Goal: Information Seeking & Learning: Learn about a topic

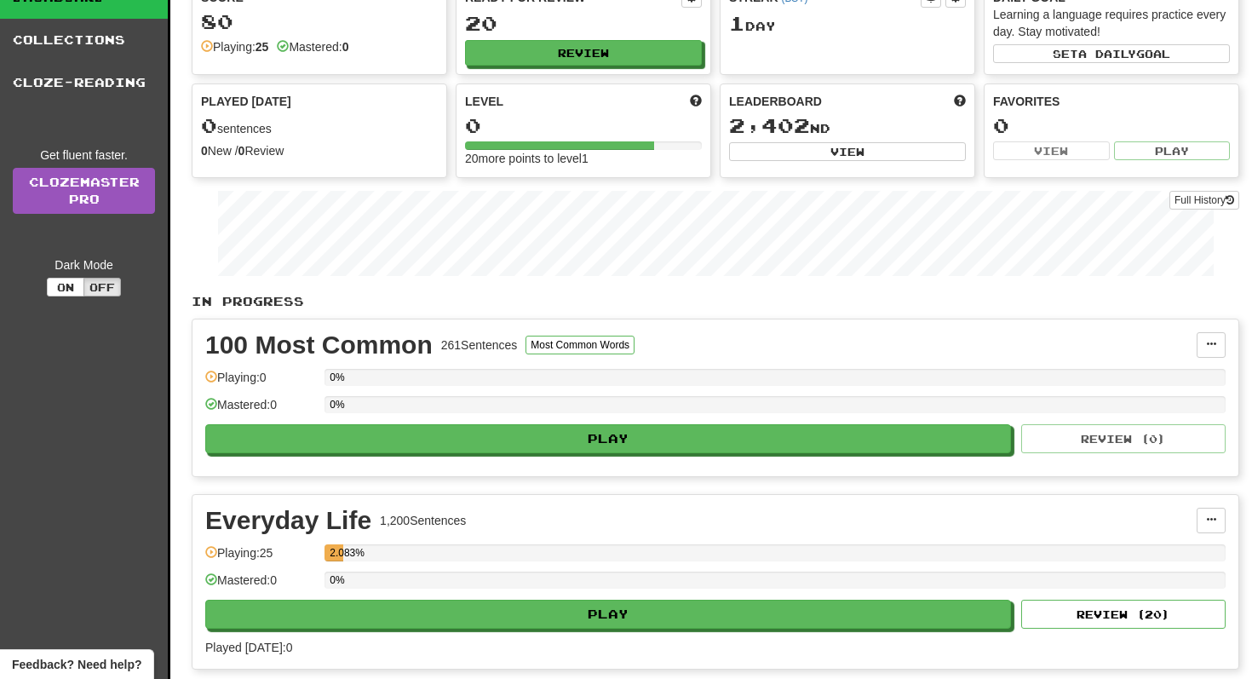
scroll to position [128, 0]
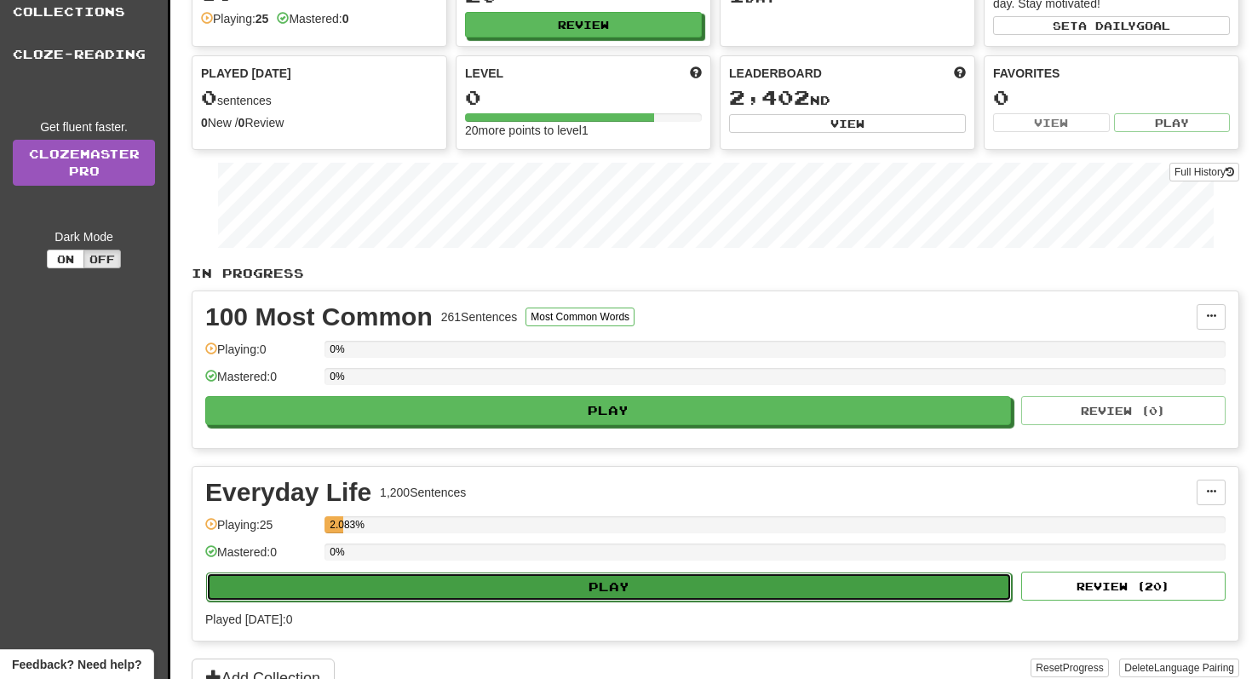
click at [507, 587] on button "Play" at bounding box center [608, 586] width 805 height 29
select select "**"
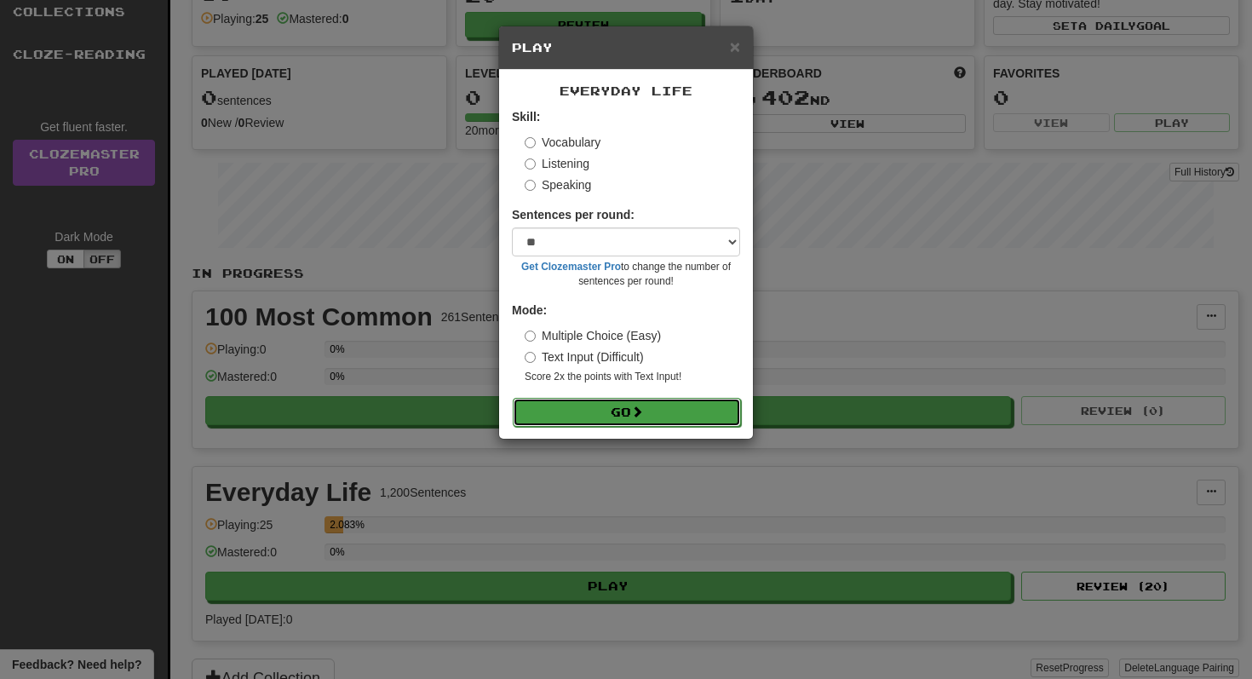
click at [587, 405] on button "Go" at bounding box center [627, 412] width 228 height 29
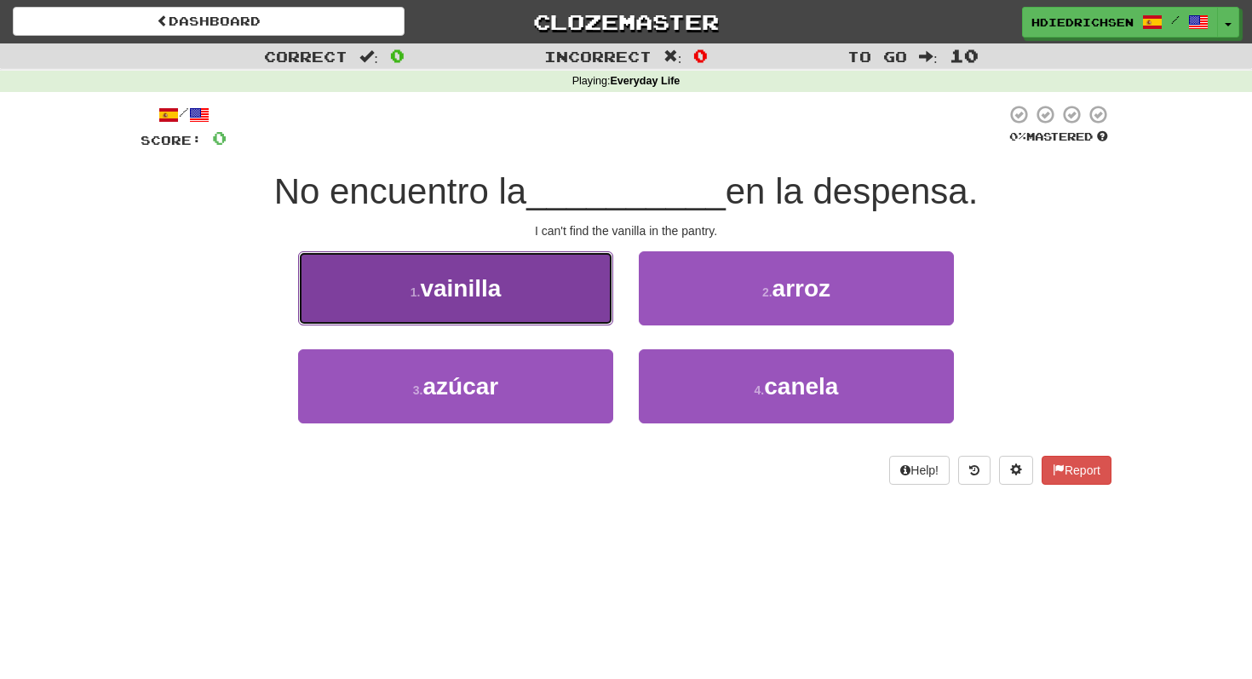
click at [507, 295] on button "1 . vainilla" at bounding box center [455, 288] width 315 height 74
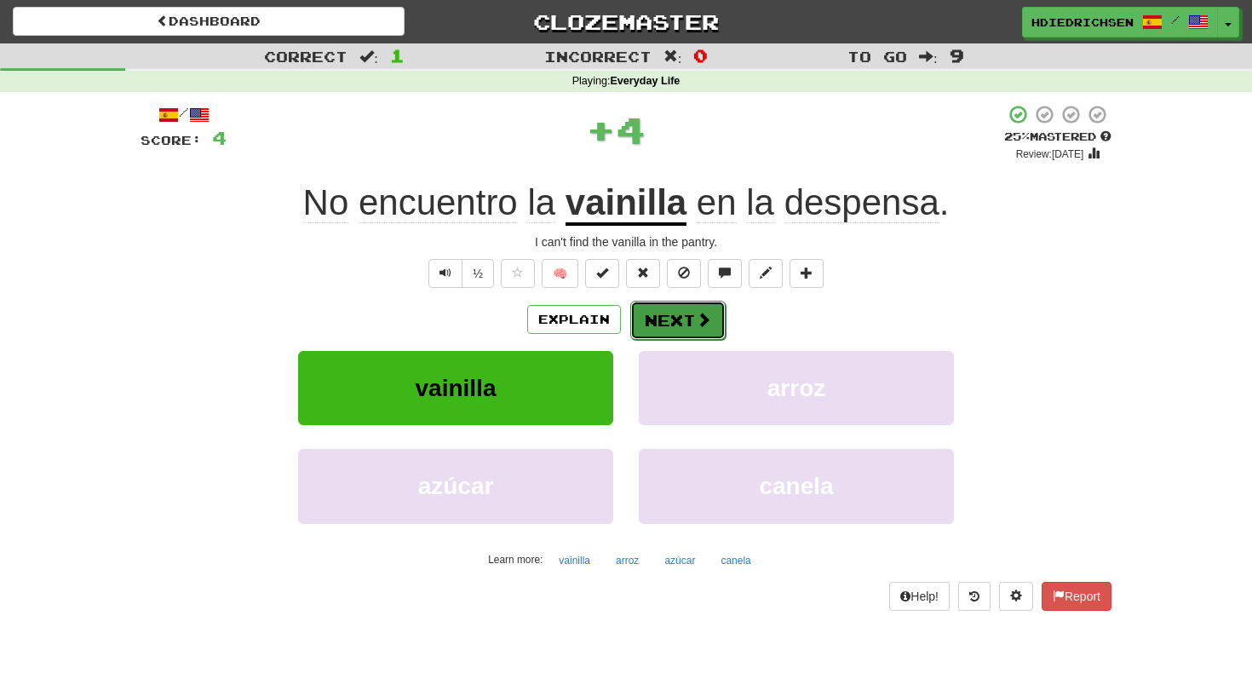
click at [715, 326] on button "Next" at bounding box center [677, 320] width 95 height 39
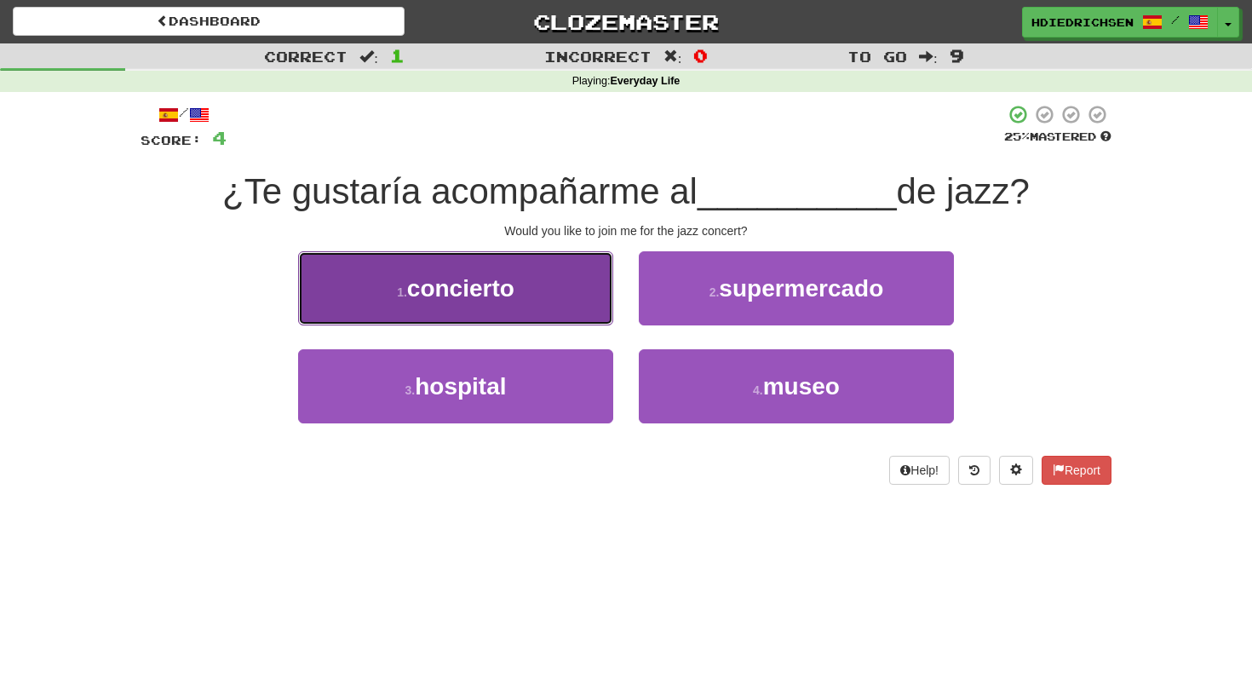
click at [561, 305] on button "1 . concierto" at bounding box center [455, 288] width 315 height 74
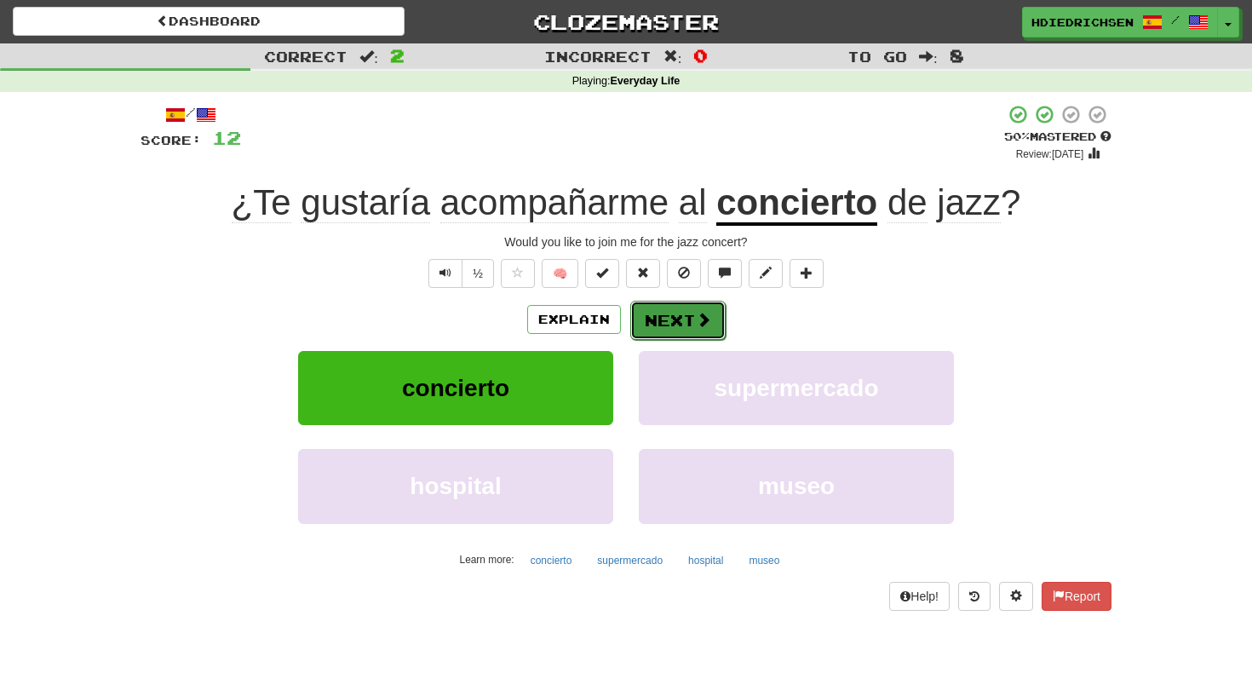
click at [646, 319] on button "Next" at bounding box center [677, 320] width 95 height 39
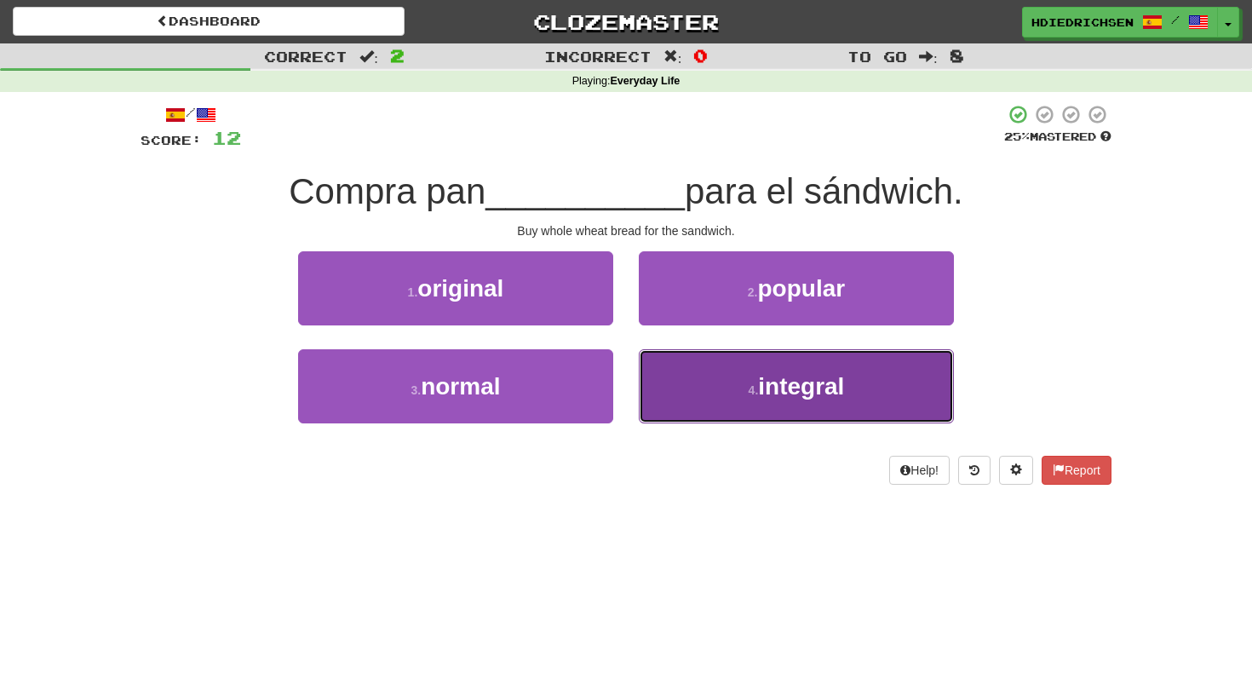
click at [760, 395] on span "integral" at bounding box center [801, 386] width 86 height 26
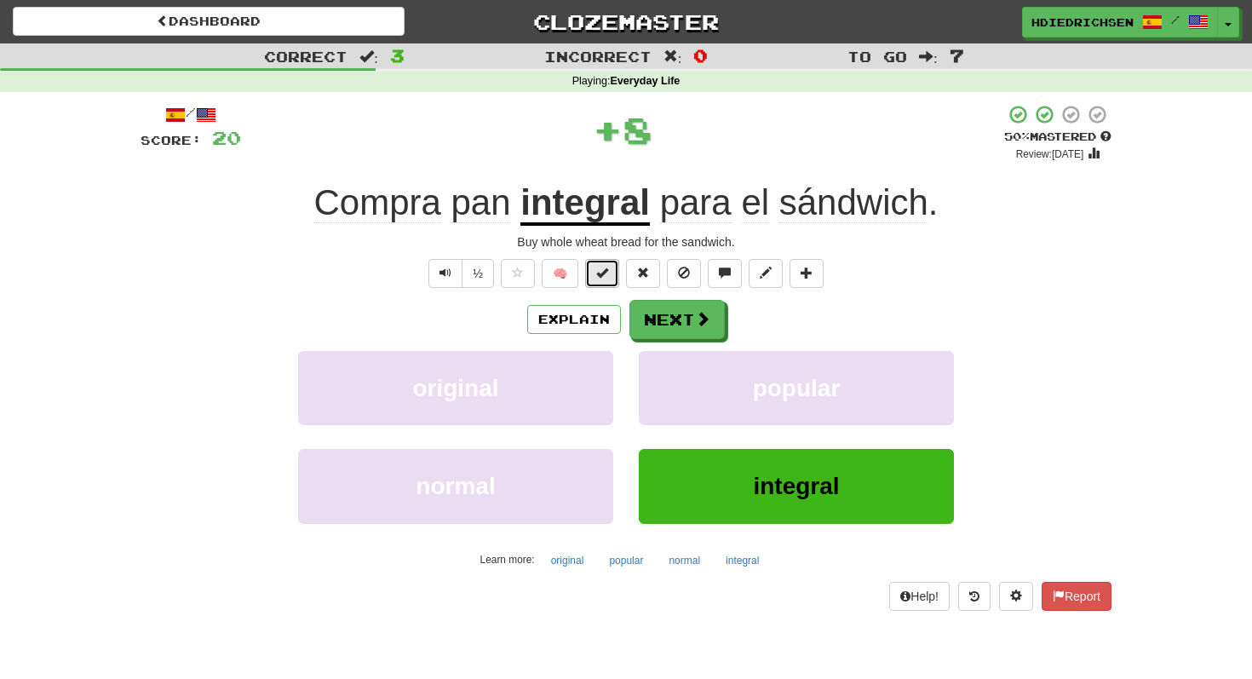
click at [608, 274] on button at bounding box center [602, 273] width 34 height 29
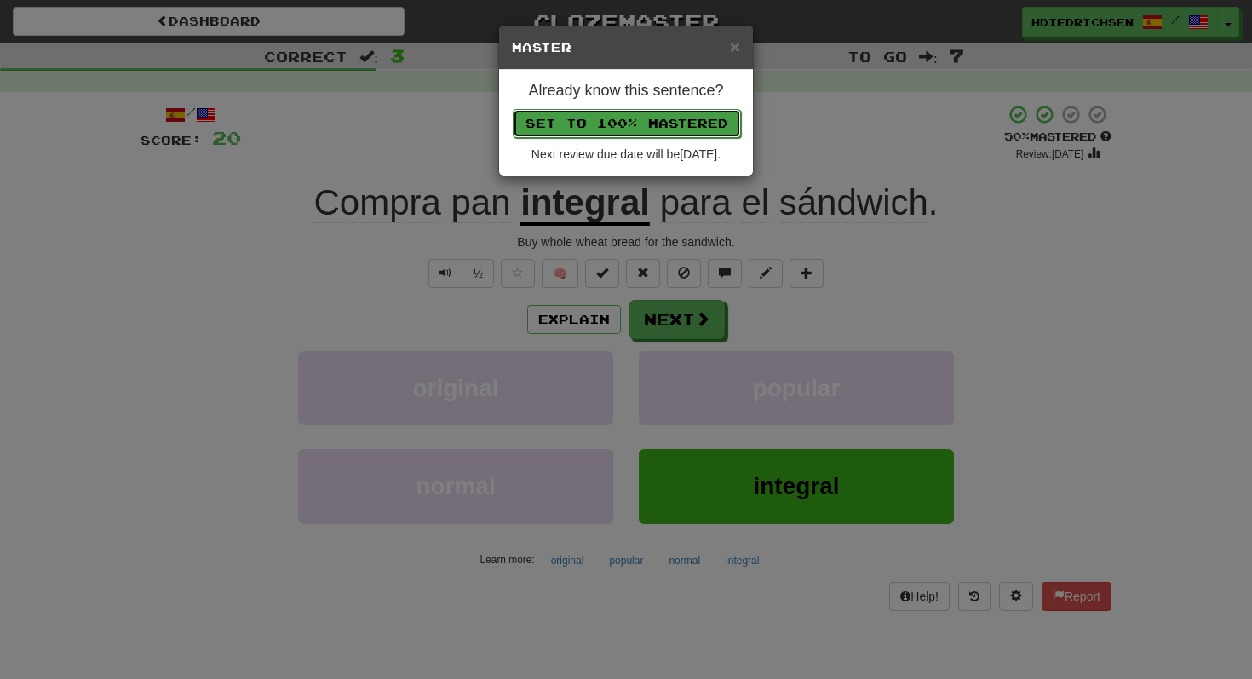
click at [633, 123] on button "Set to 100% Mastered" at bounding box center [627, 123] width 228 height 29
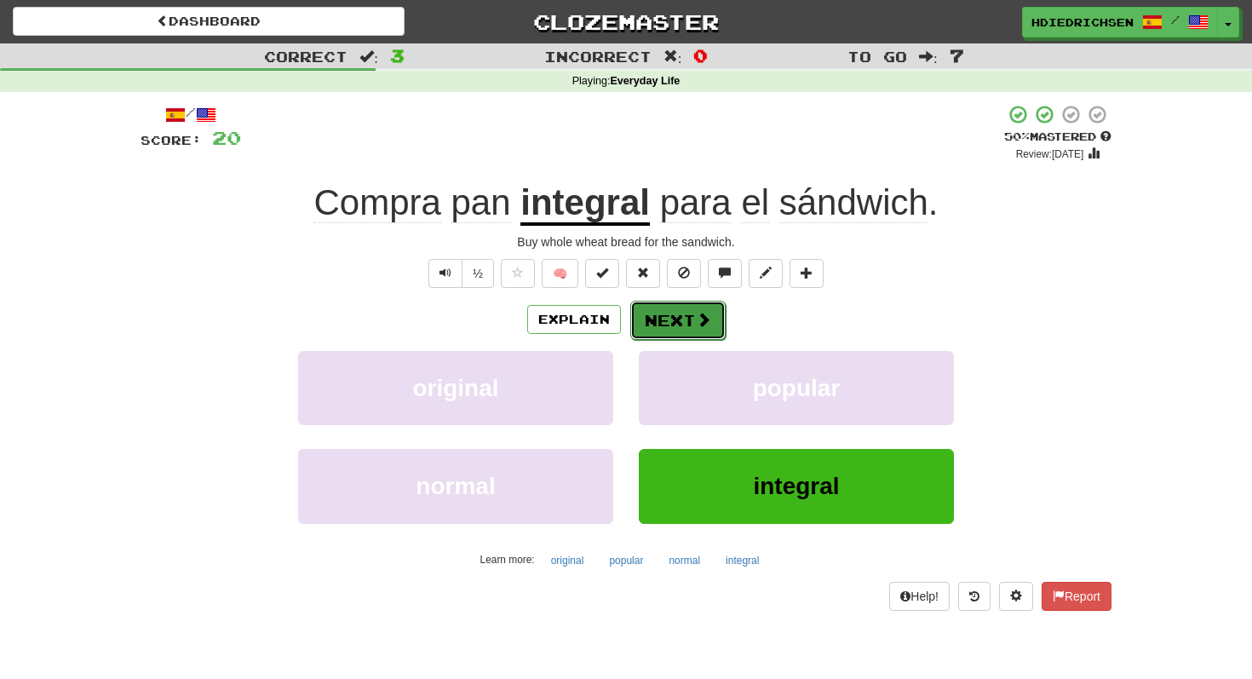
click at [689, 328] on button "Next" at bounding box center [677, 320] width 95 height 39
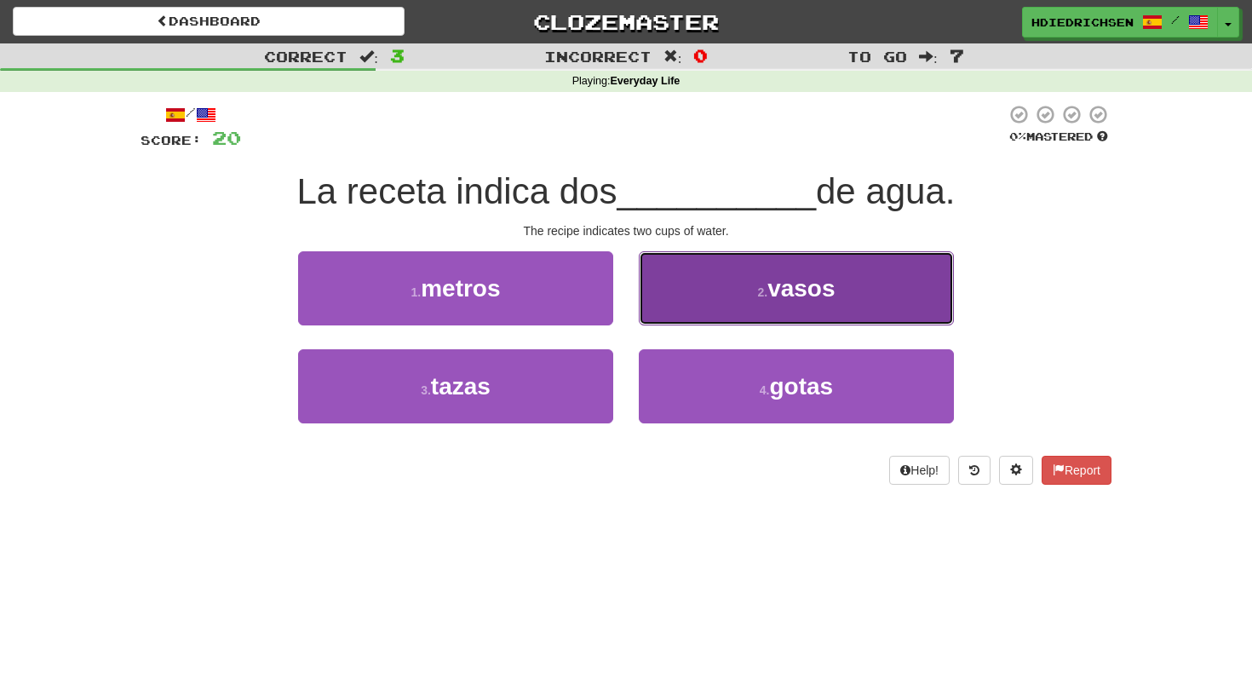
click at [688, 323] on button "2 . vasos" at bounding box center [796, 288] width 315 height 74
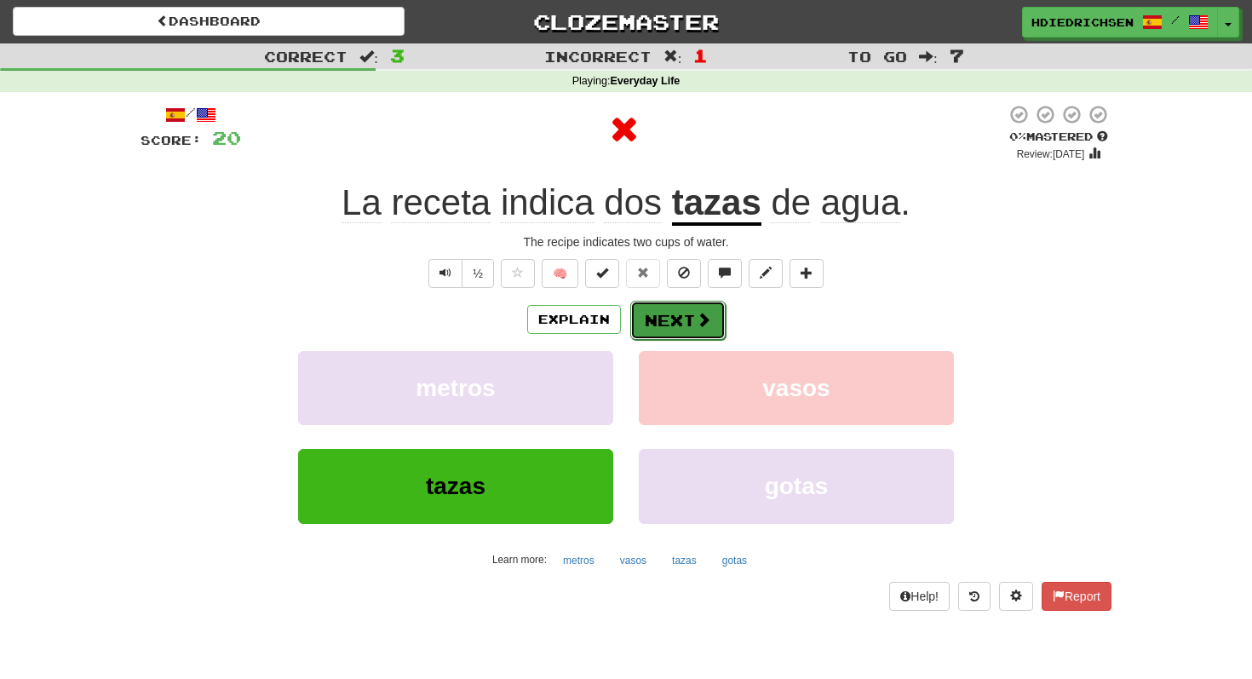
click at [701, 318] on span at bounding box center [703, 319] width 15 height 15
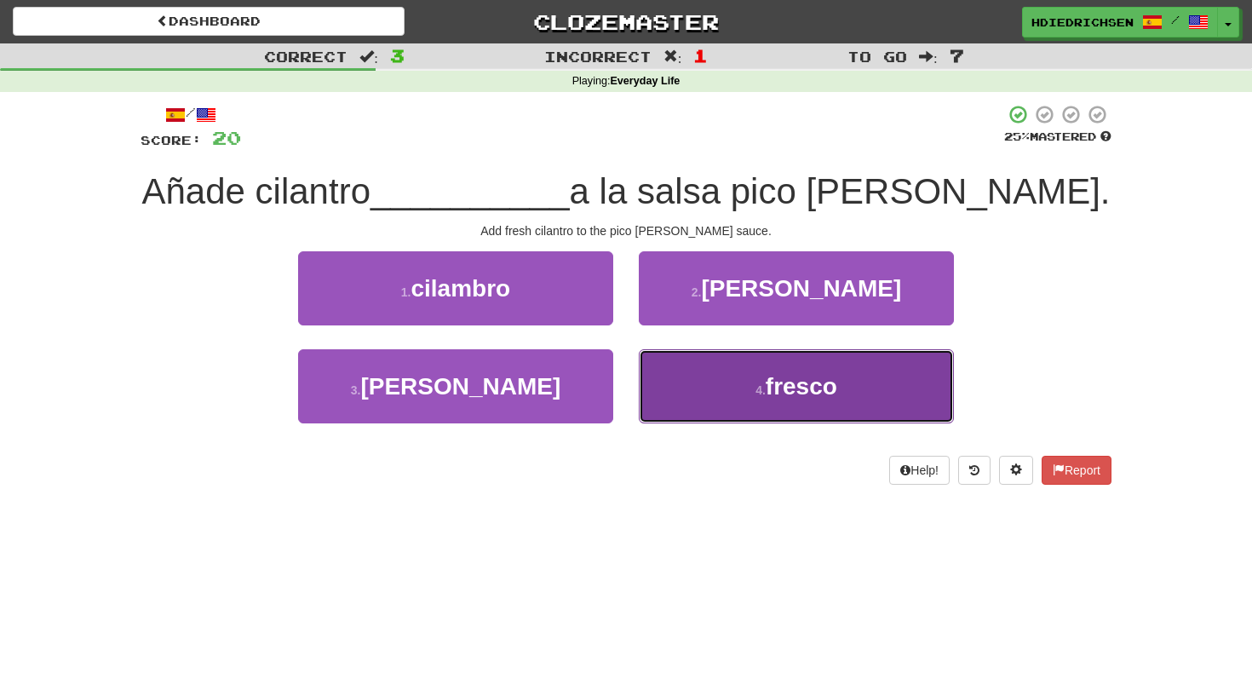
click at [755, 370] on button "4 . fresco" at bounding box center [796, 386] width 315 height 74
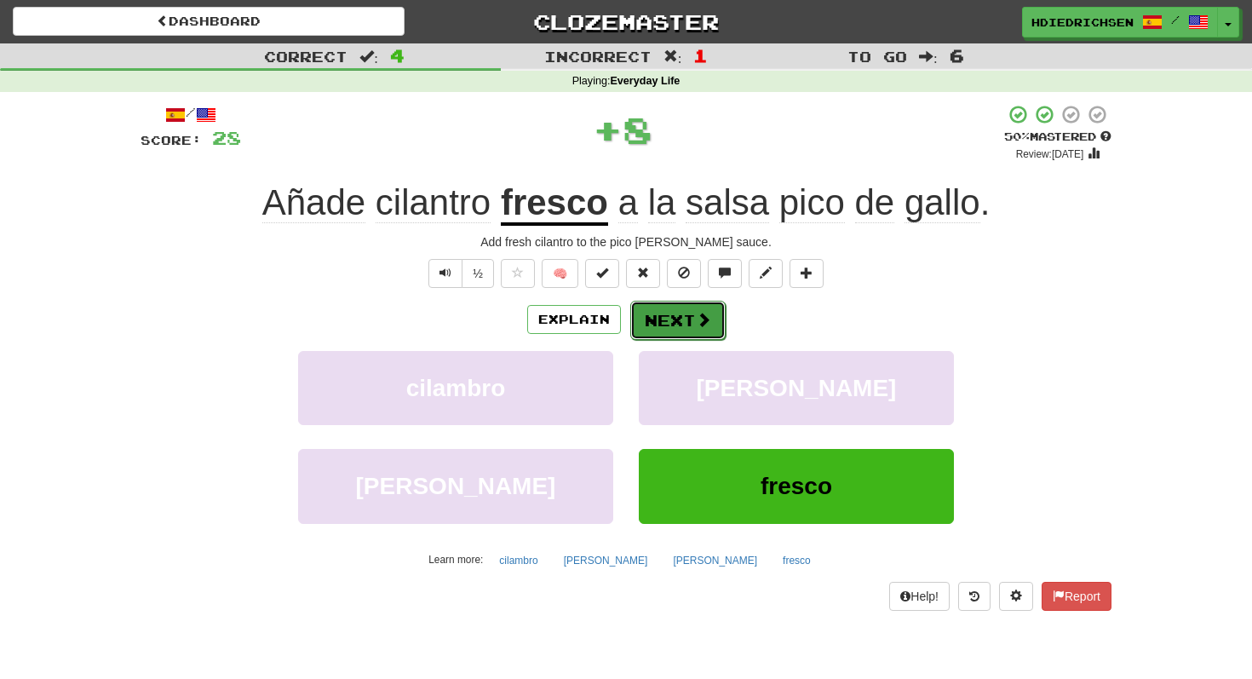
click at [703, 329] on button "Next" at bounding box center [677, 320] width 95 height 39
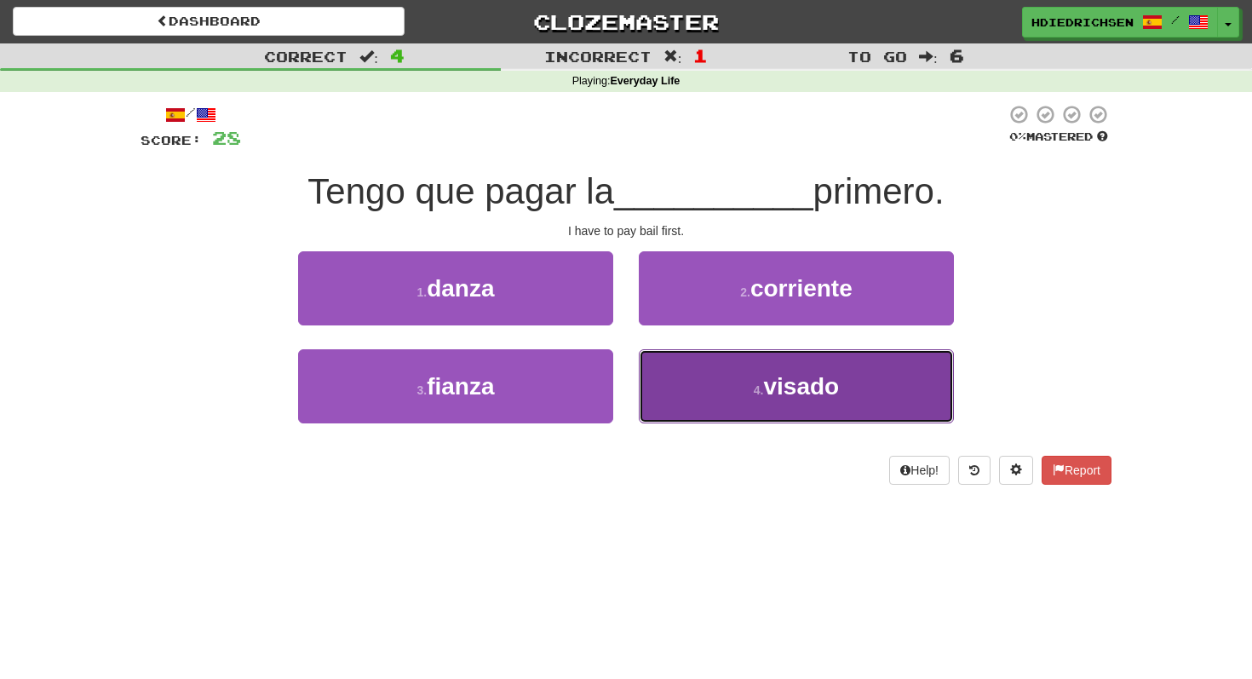
click at [793, 404] on button "4 . visado" at bounding box center [796, 386] width 315 height 74
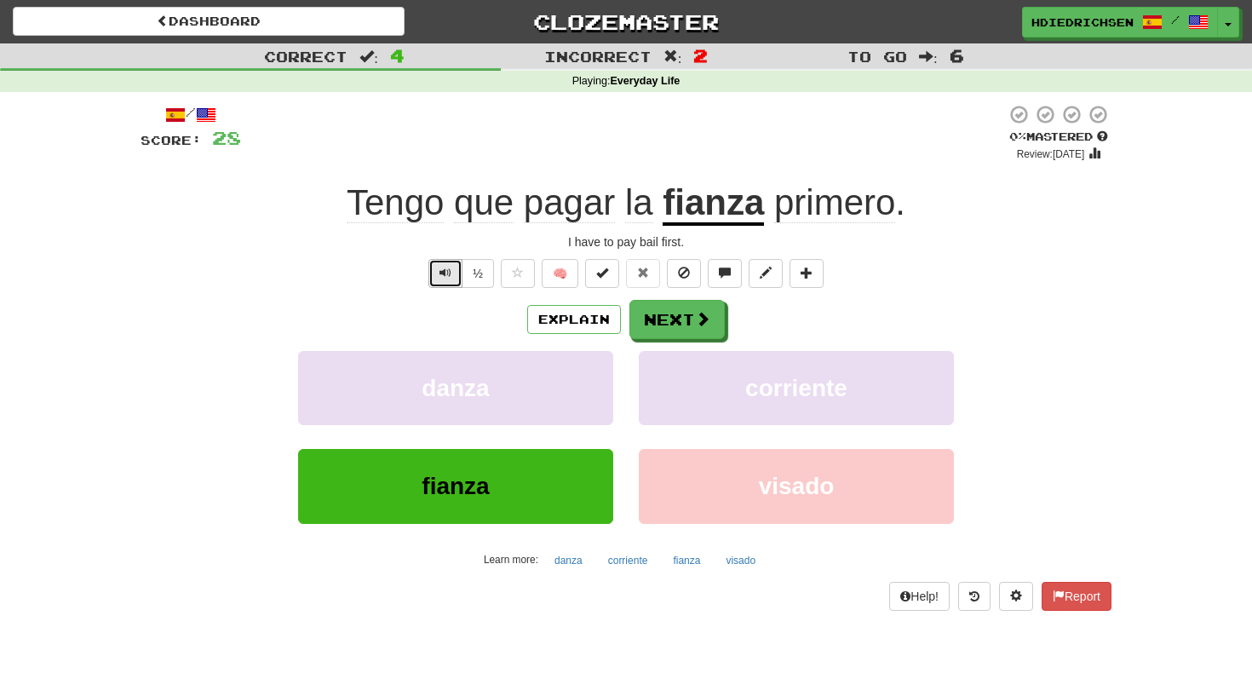
click at [444, 278] on span "Text-to-speech controls" at bounding box center [445, 272] width 12 height 12
click at [476, 277] on button "½" at bounding box center [477, 273] width 32 height 29
click at [708, 316] on span at bounding box center [703, 319] width 15 height 15
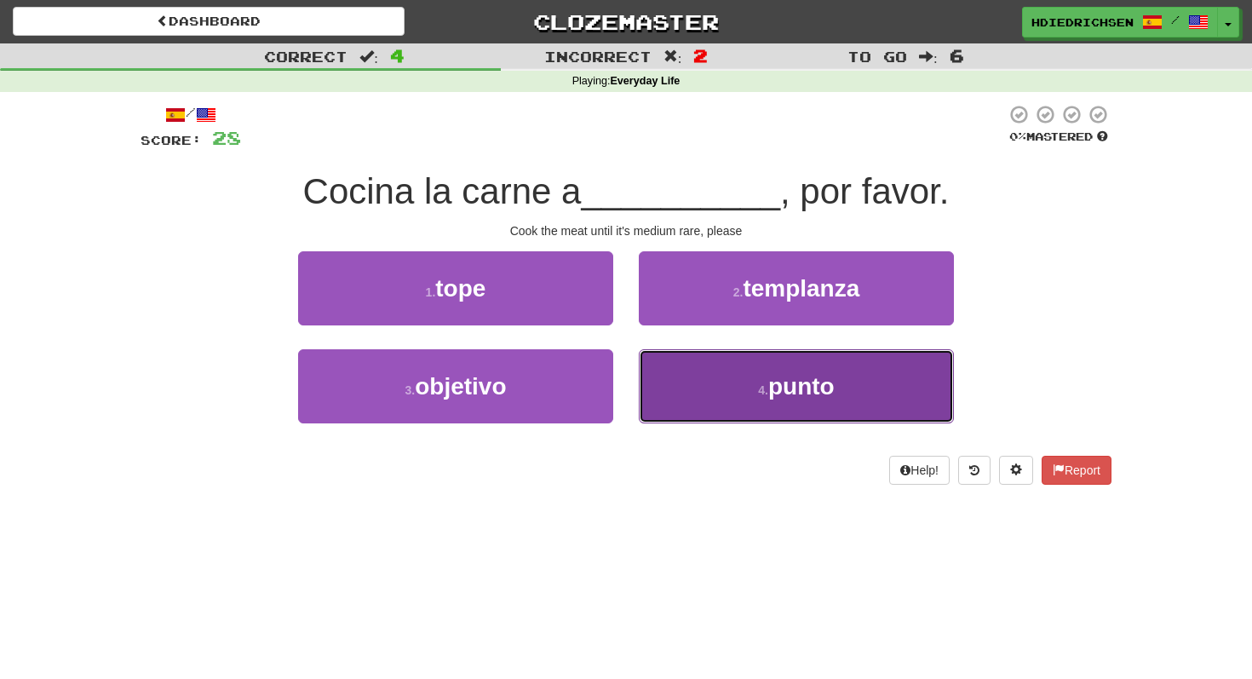
click at [748, 381] on button "4 . punto" at bounding box center [796, 386] width 315 height 74
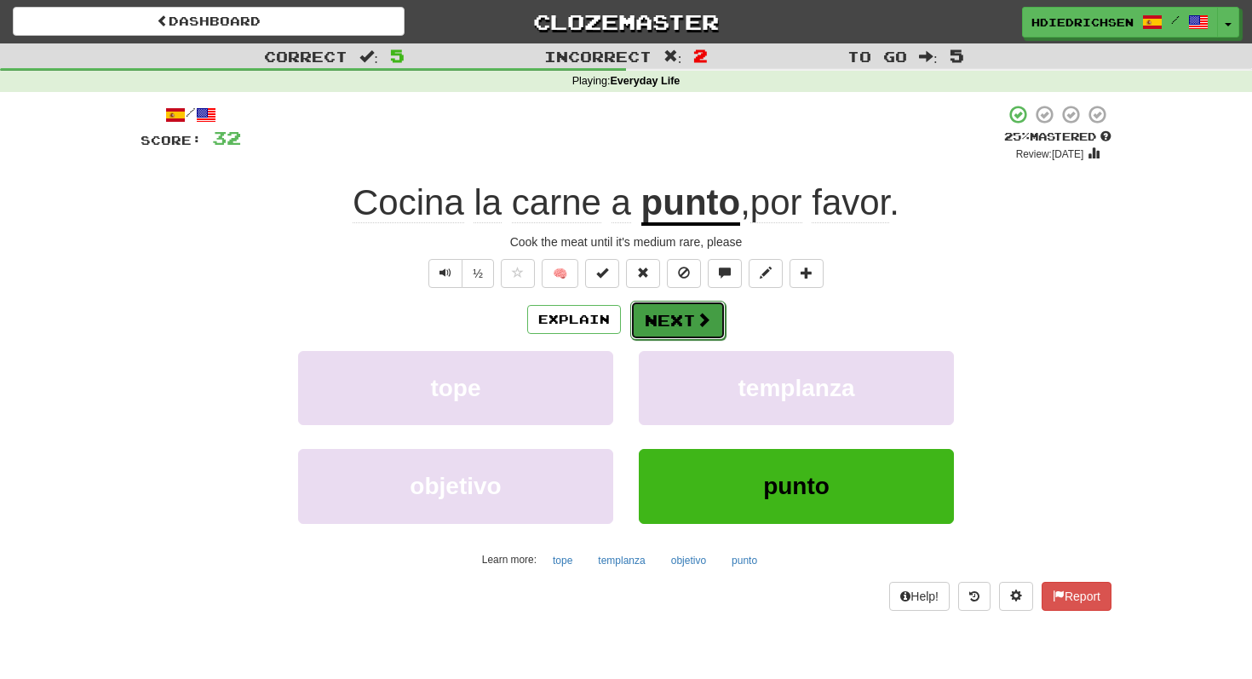
click at [692, 325] on button "Next" at bounding box center [677, 320] width 95 height 39
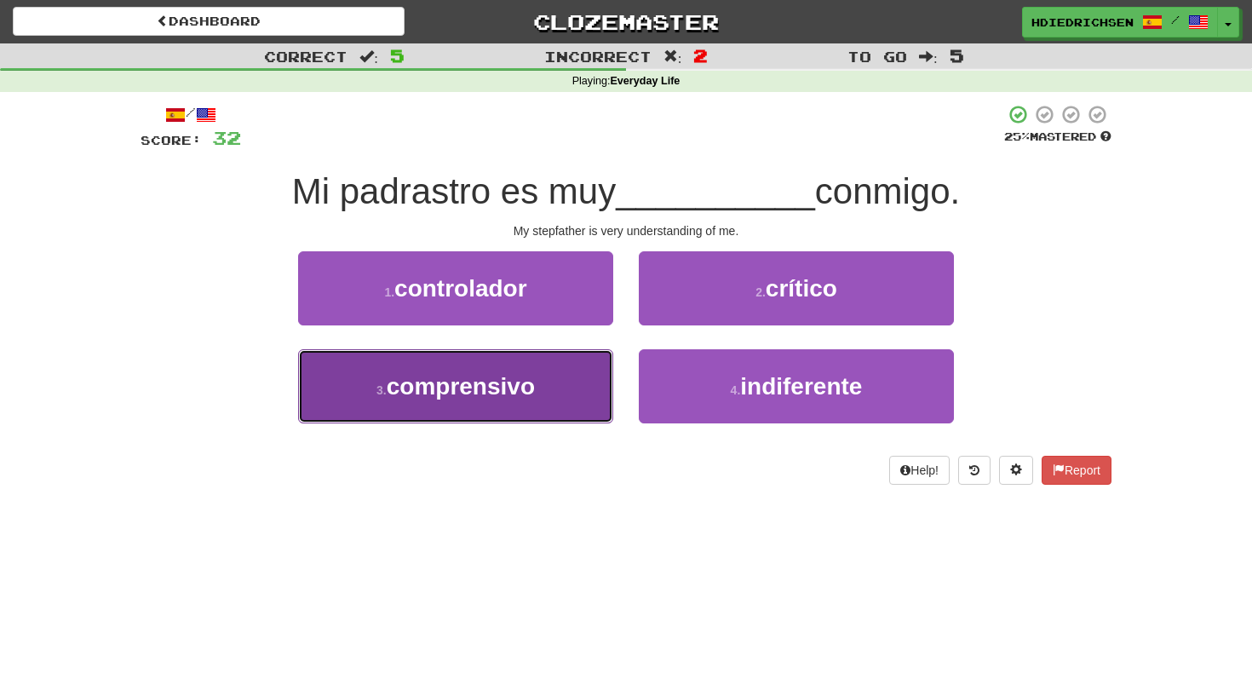
click at [535, 373] on span "comprensivo" at bounding box center [461, 386] width 148 height 26
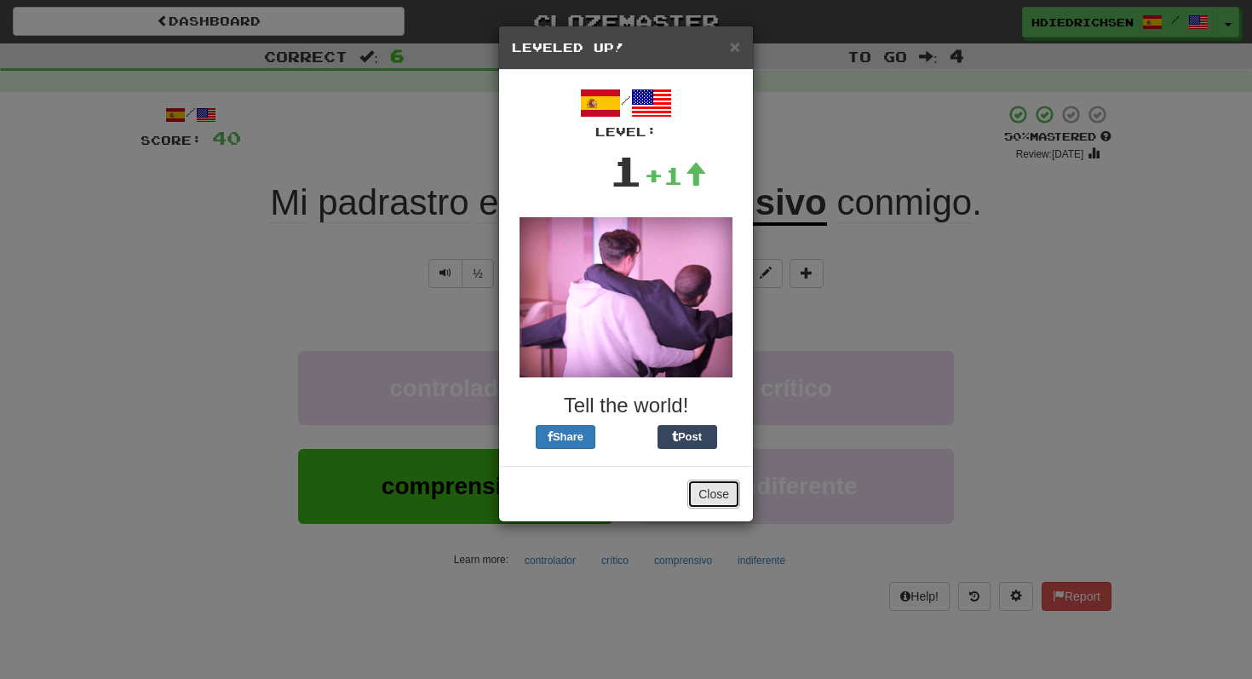
click at [712, 496] on button "Close" at bounding box center [713, 493] width 53 height 29
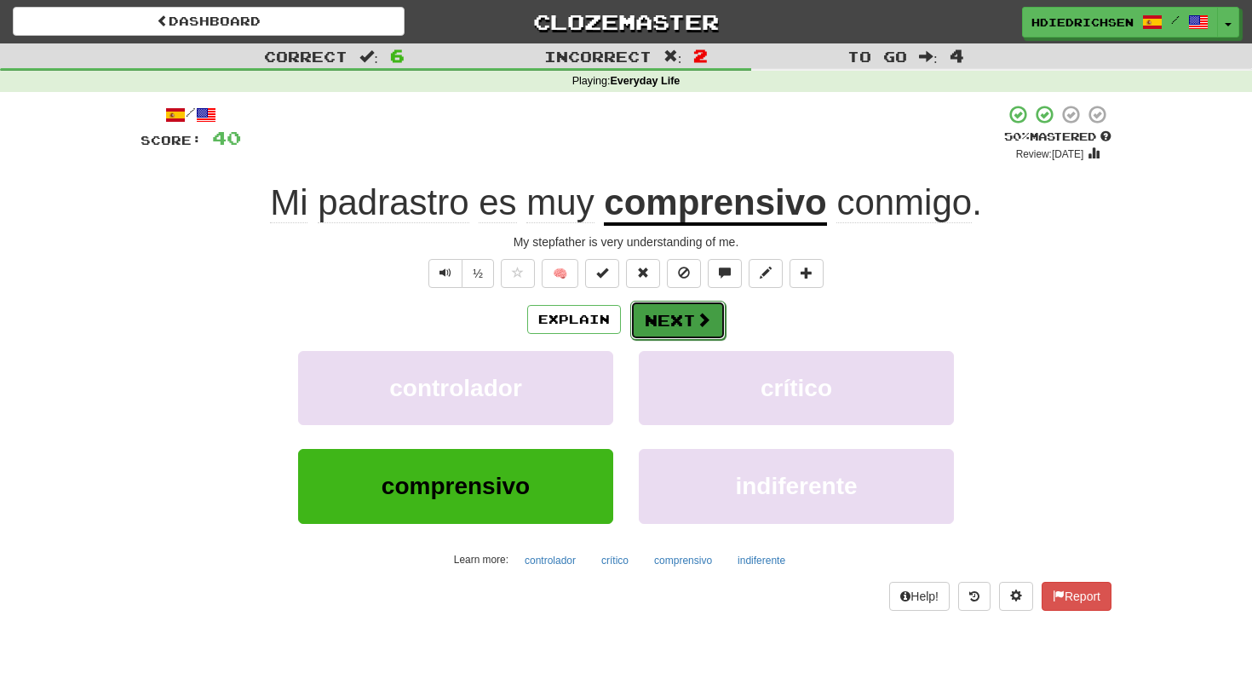
click at [713, 314] on button "Next" at bounding box center [677, 320] width 95 height 39
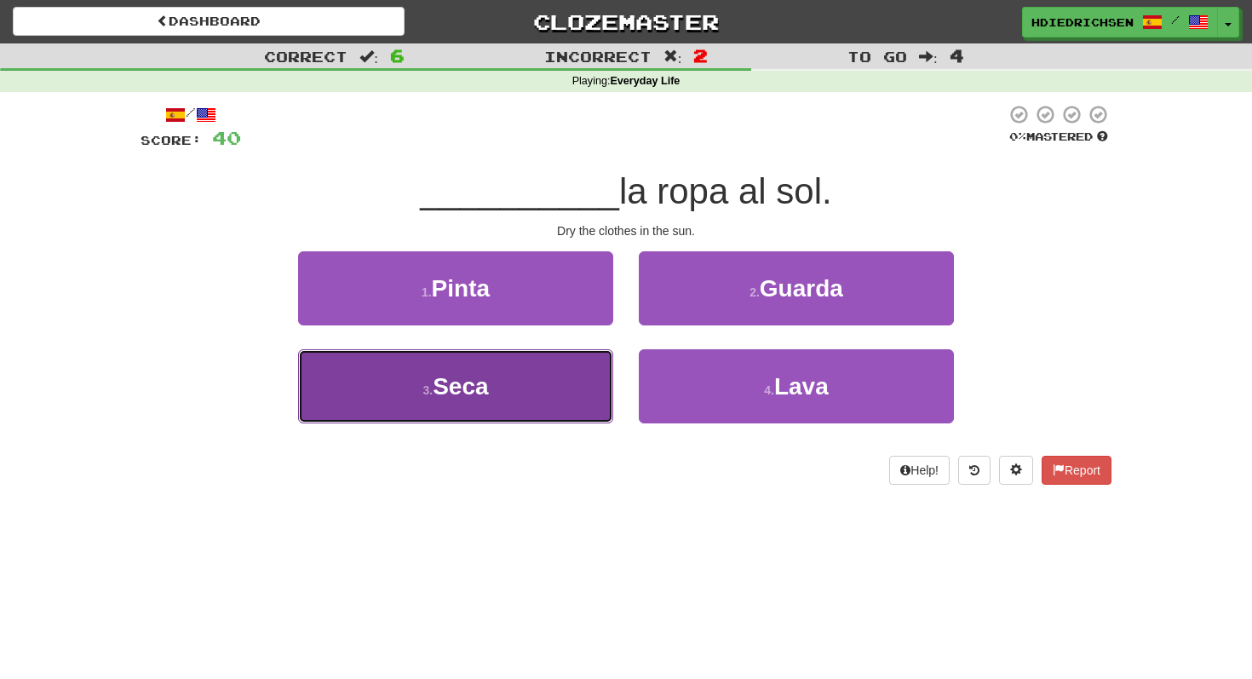
click at [564, 398] on button "3 . Seca" at bounding box center [455, 386] width 315 height 74
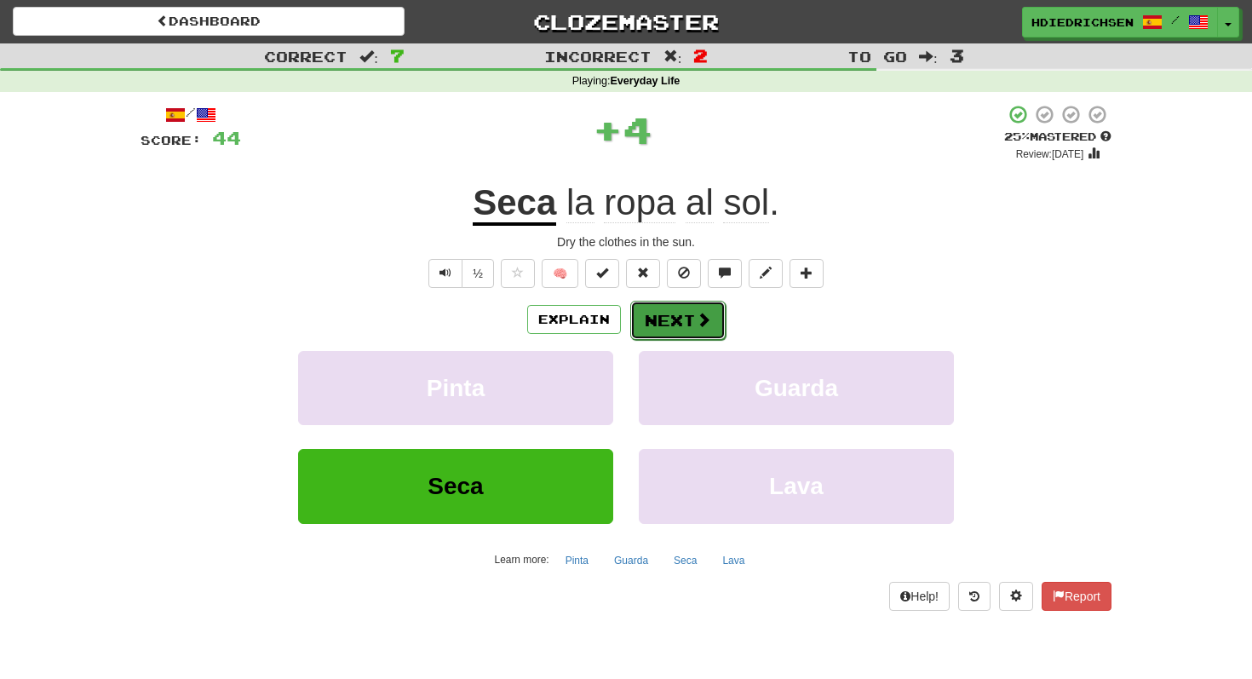
click at [667, 324] on button "Next" at bounding box center [677, 320] width 95 height 39
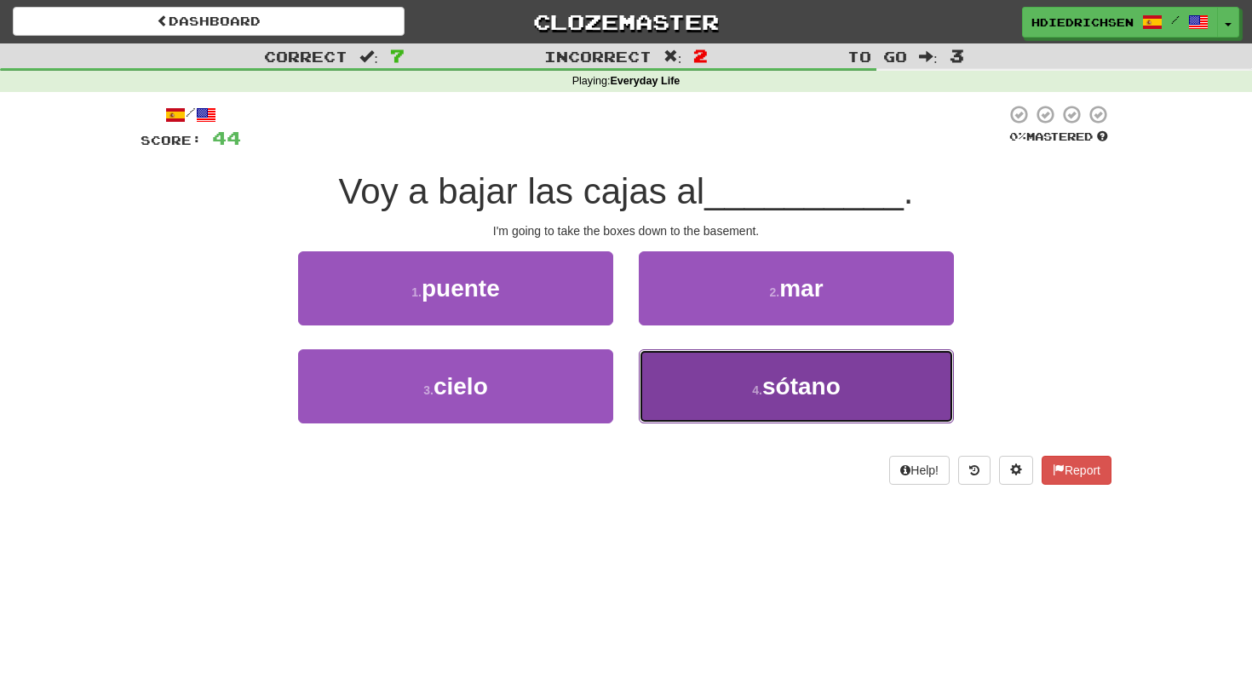
click at [719, 364] on button "4 . sótano" at bounding box center [796, 386] width 315 height 74
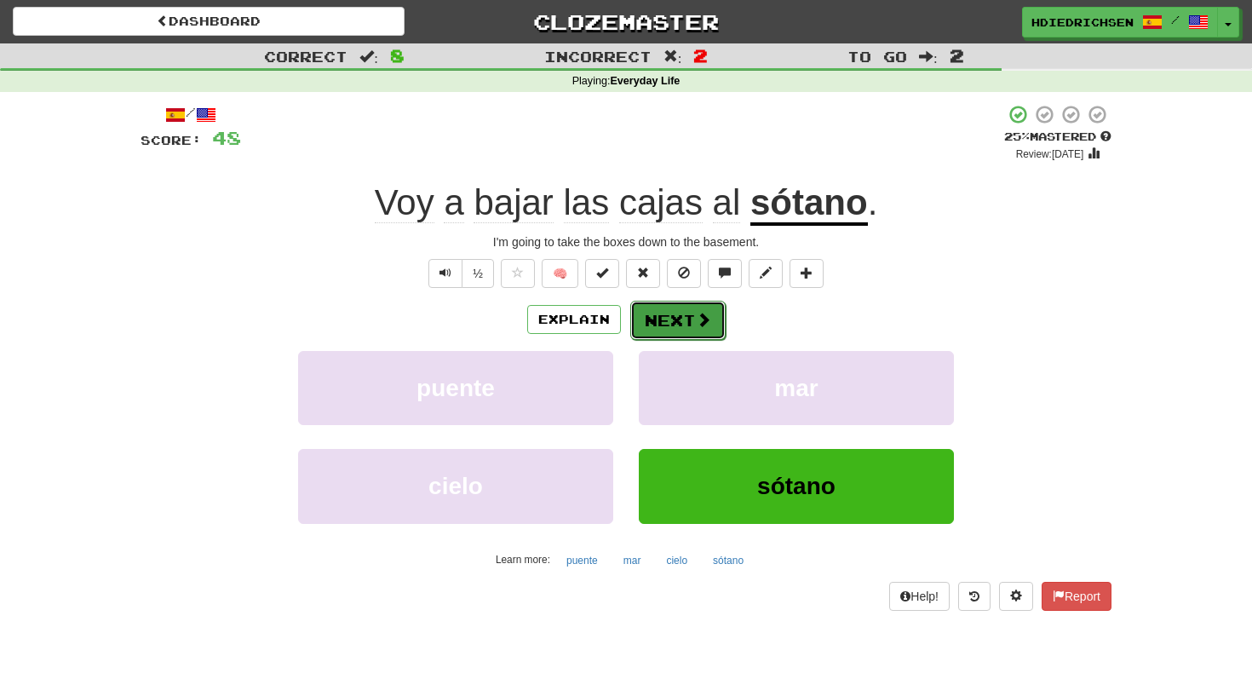
click at [692, 324] on button "Next" at bounding box center [677, 320] width 95 height 39
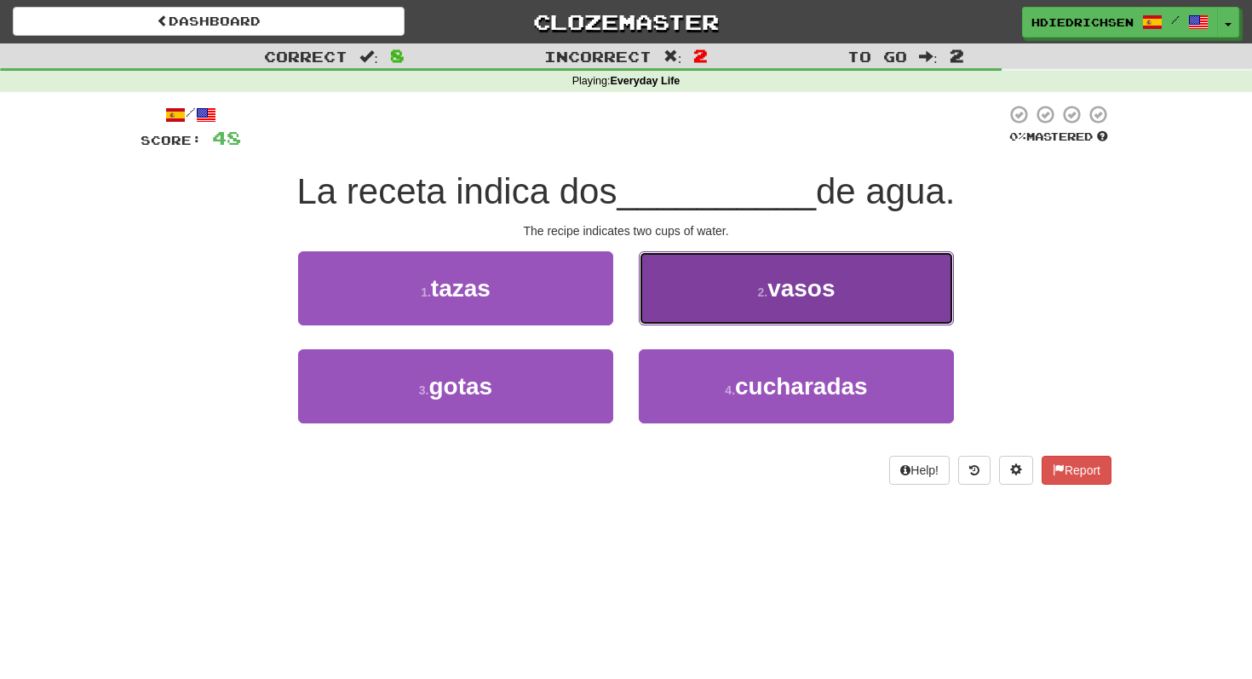
click at [744, 300] on button "2 . vasos" at bounding box center [796, 288] width 315 height 74
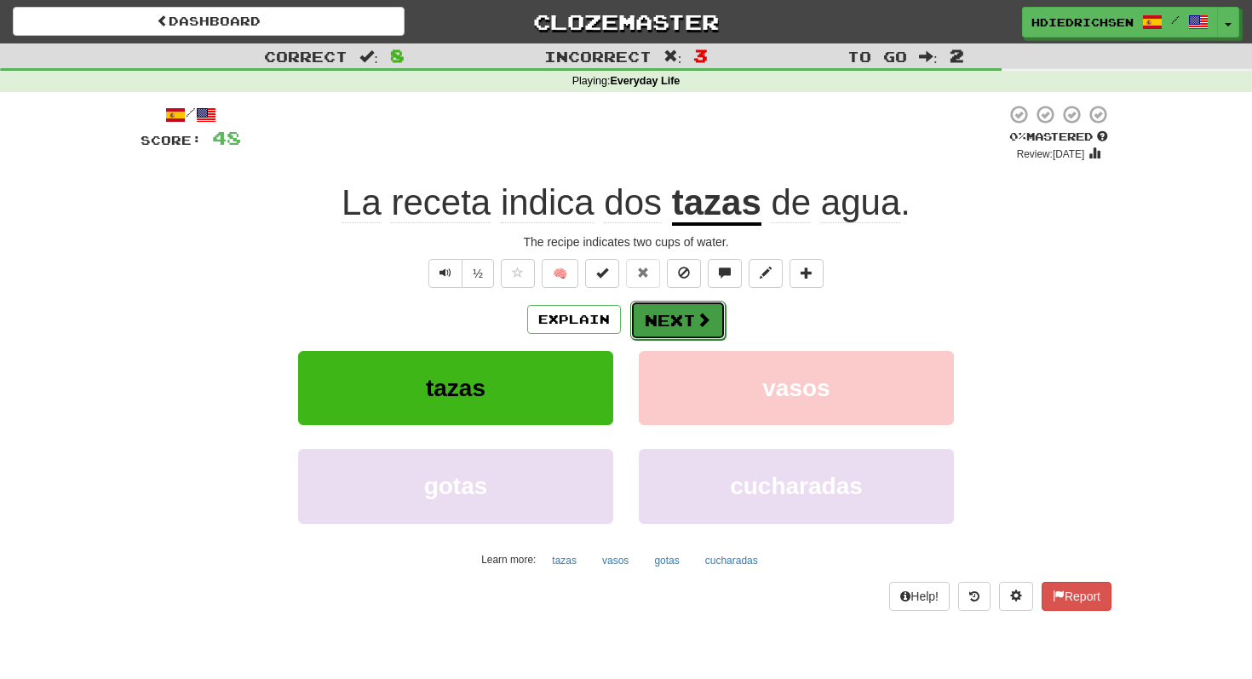
click at [684, 325] on button "Next" at bounding box center [677, 320] width 95 height 39
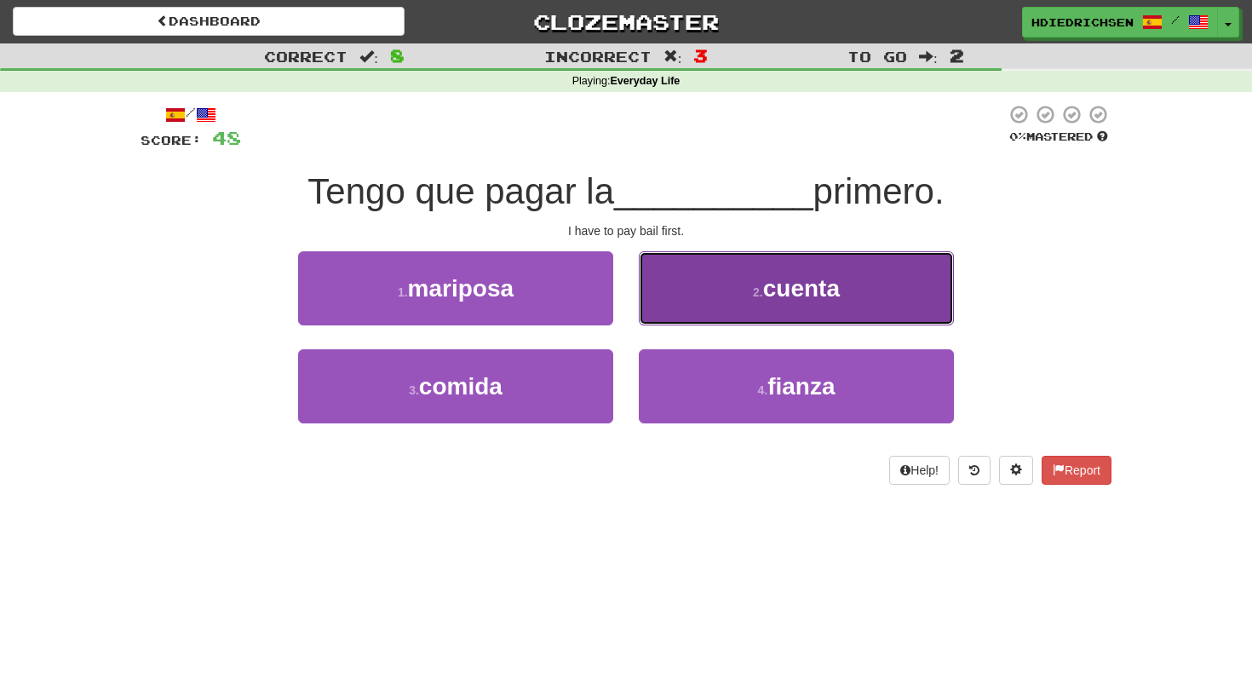
click at [675, 288] on button "2 . cuenta" at bounding box center [796, 288] width 315 height 74
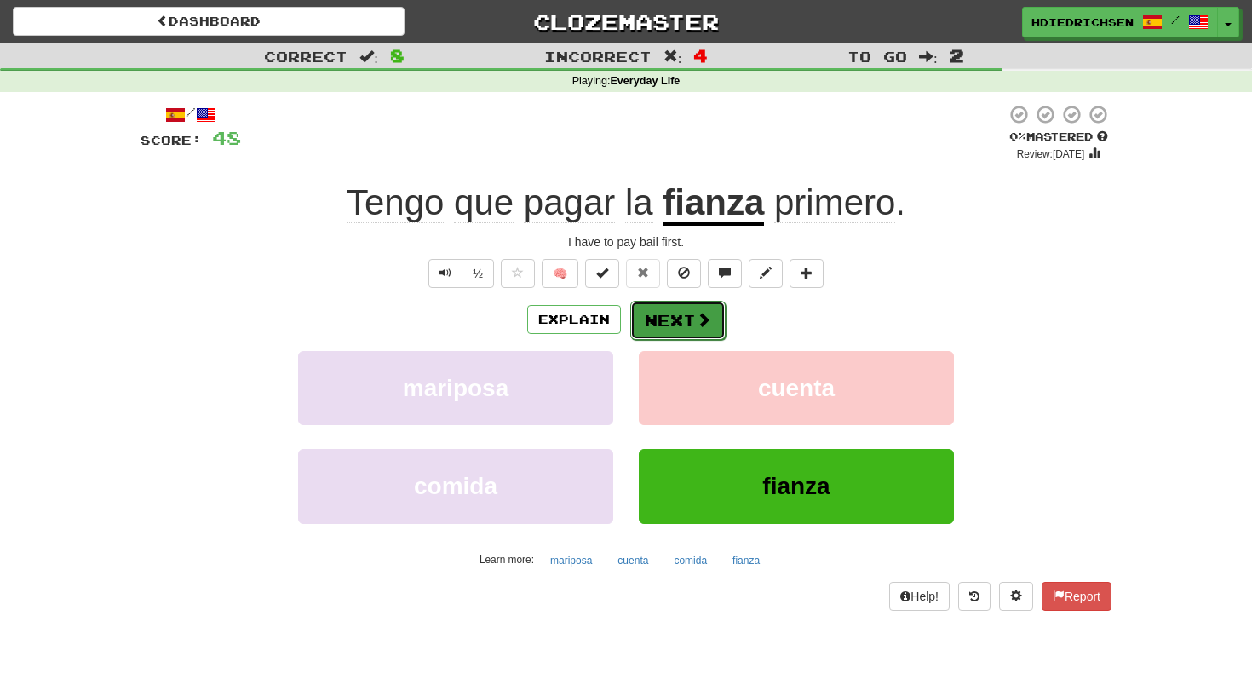
click at [662, 327] on button "Next" at bounding box center [677, 320] width 95 height 39
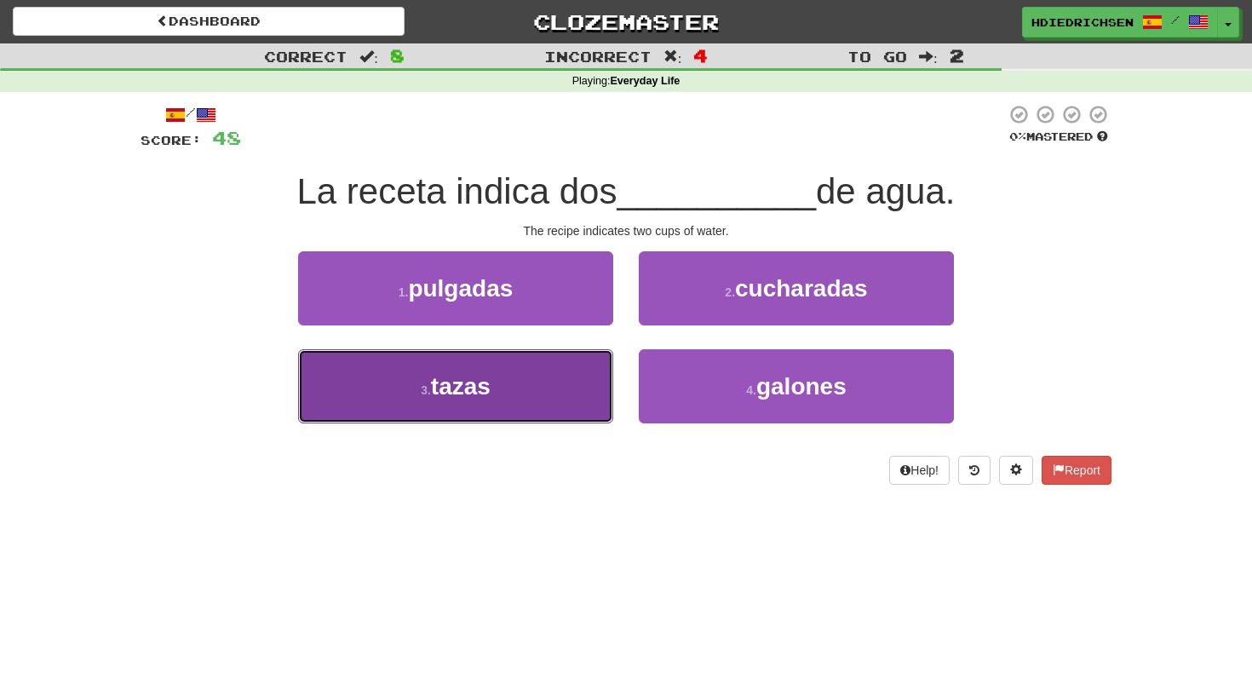
click at [525, 404] on button "3 . tazas" at bounding box center [455, 386] width 315 height 74
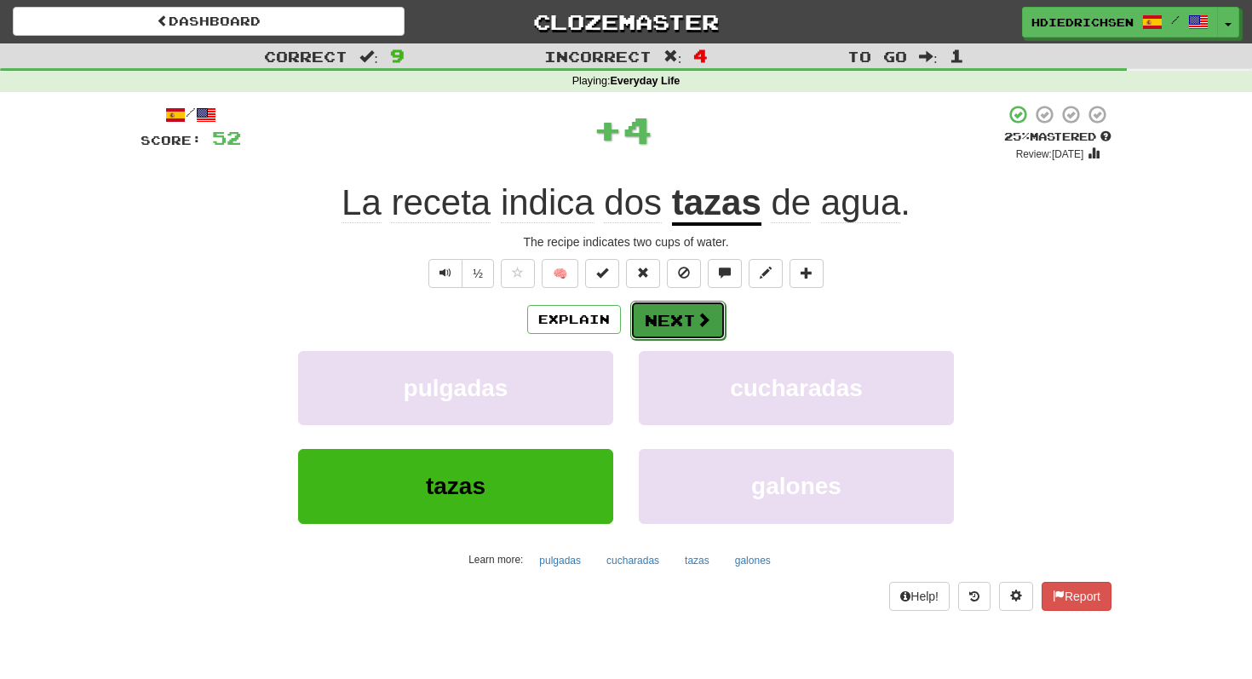
click at [670, 319] on button "Next" at bounding box center [677, 320] width 95 height 39
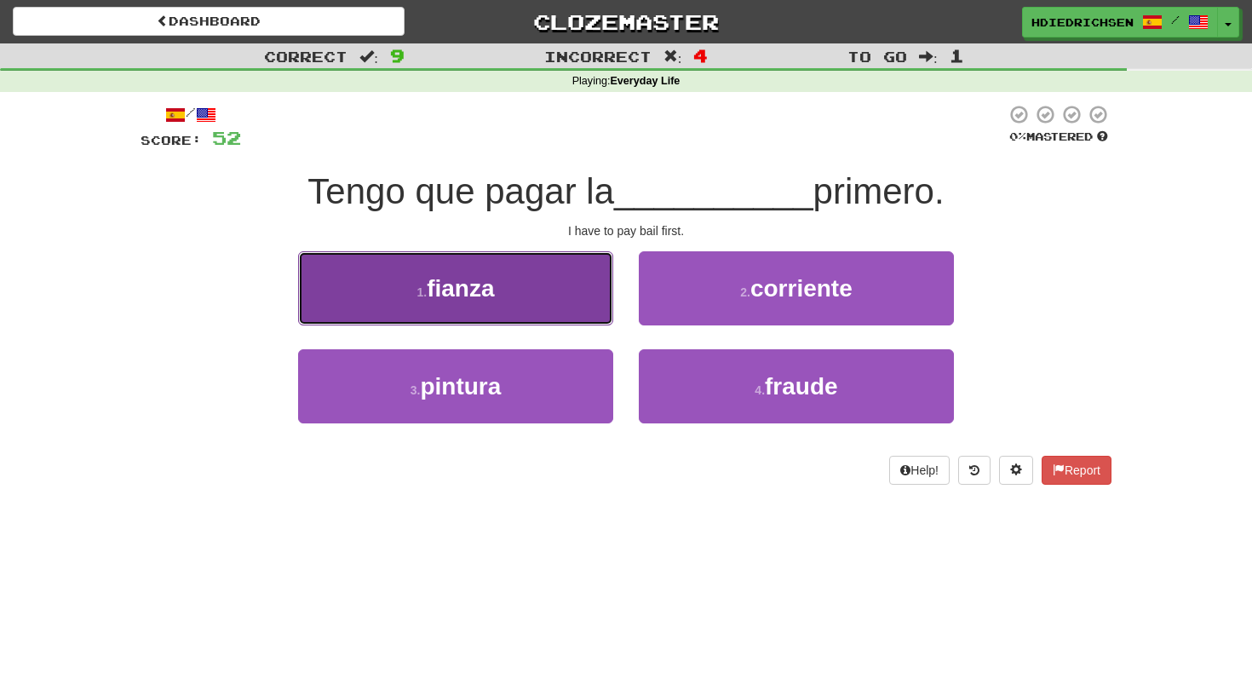
click at [556, 284] on button "1 . fianza" at bounding box center [455, 288] width 315 height 74
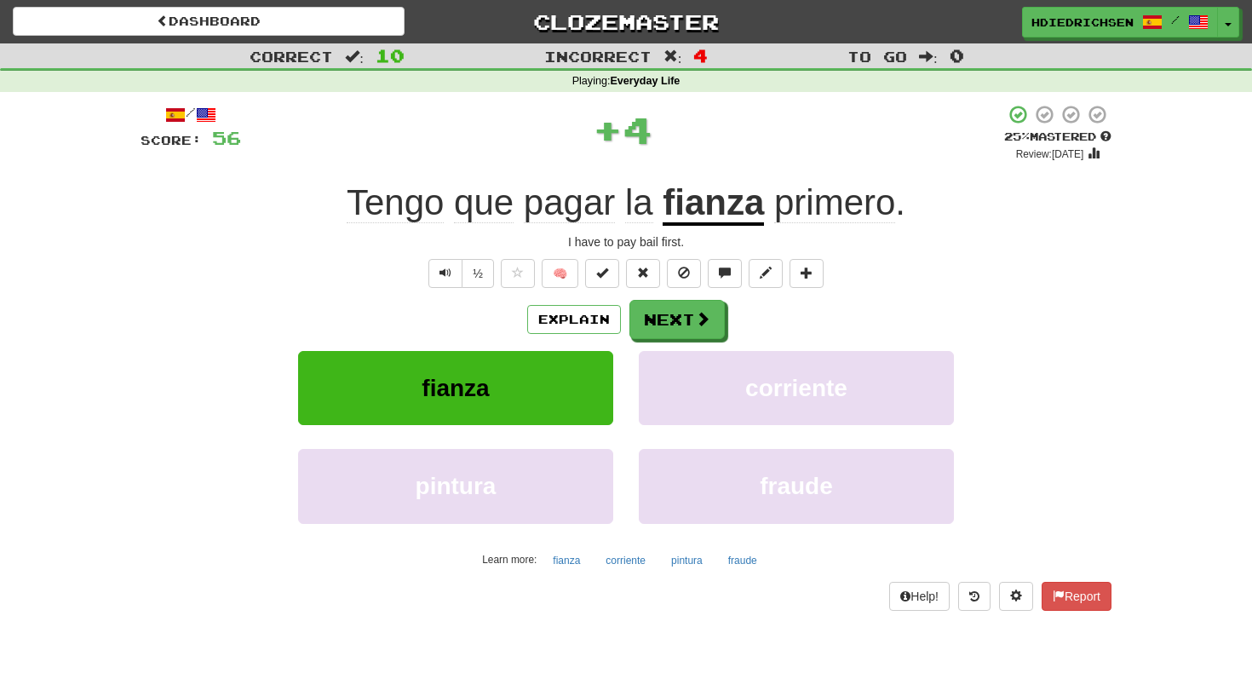
click at [738, 329] on div "Explain Next" at bounding box center [625, 319] width 971 height 39
click at [704, 329] on button "Next" at bounding box center [677, 320] width 95 height 39
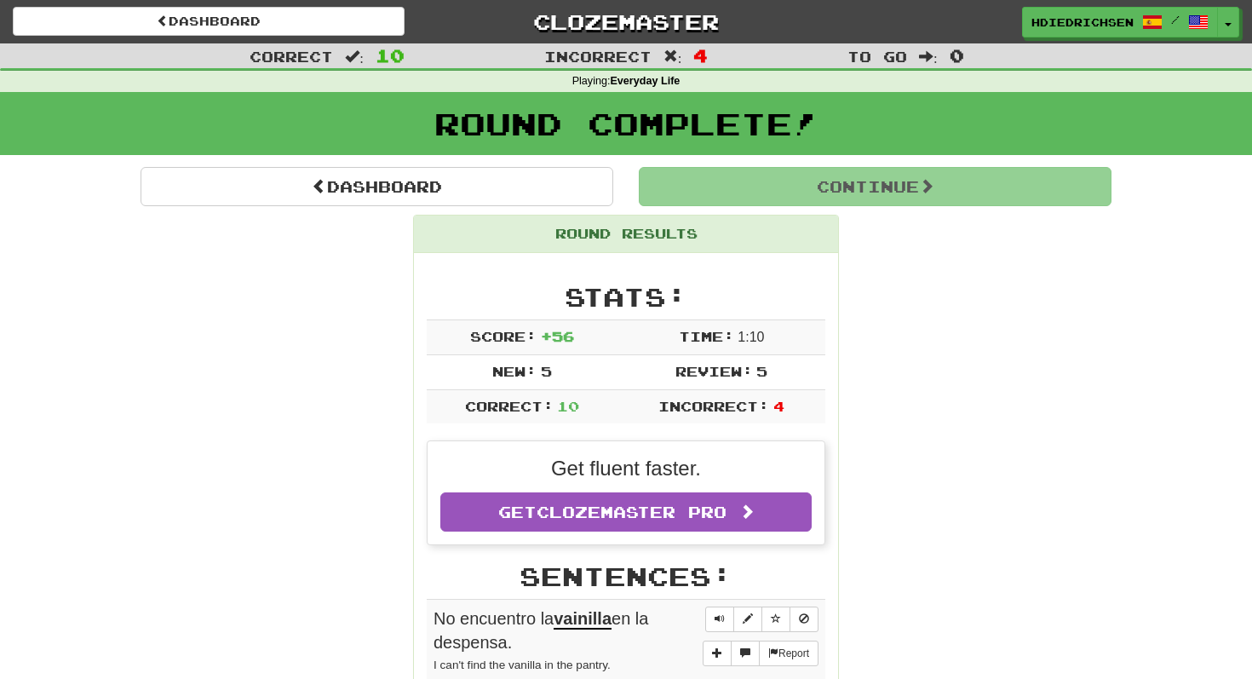
click at [646, 12] on link "Clozemaster" at bounding box center [626, 22] width 392 height 30
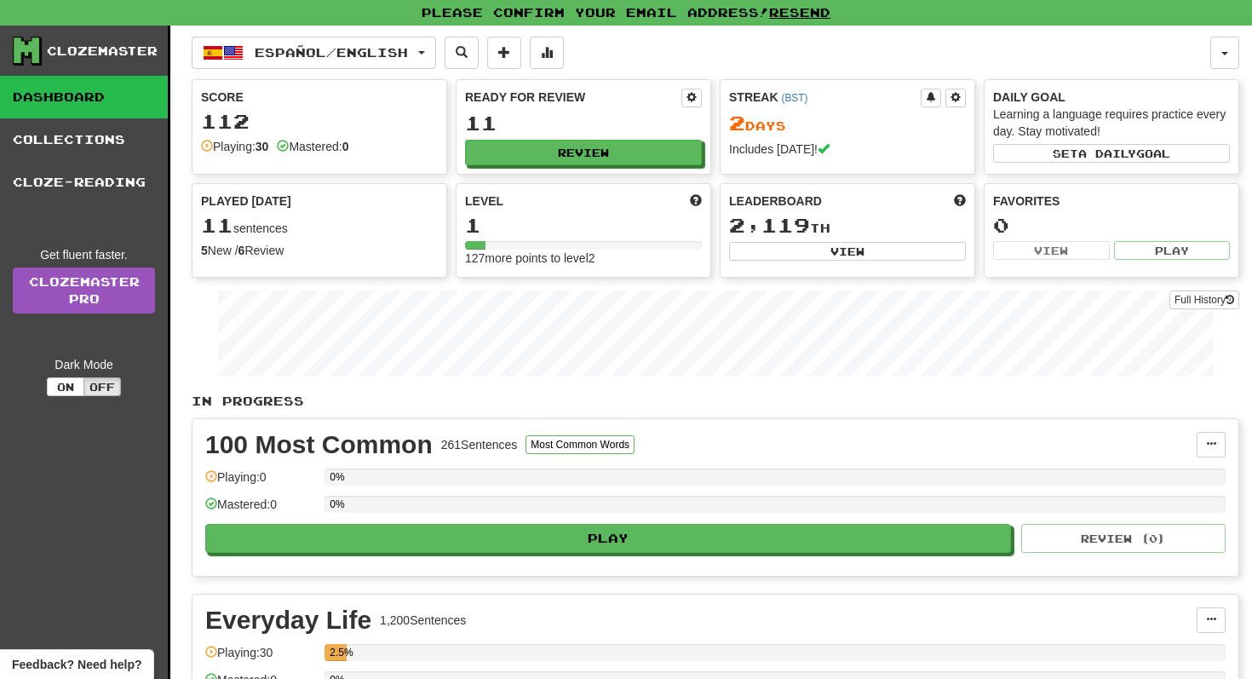
scroll to position [162, 0]
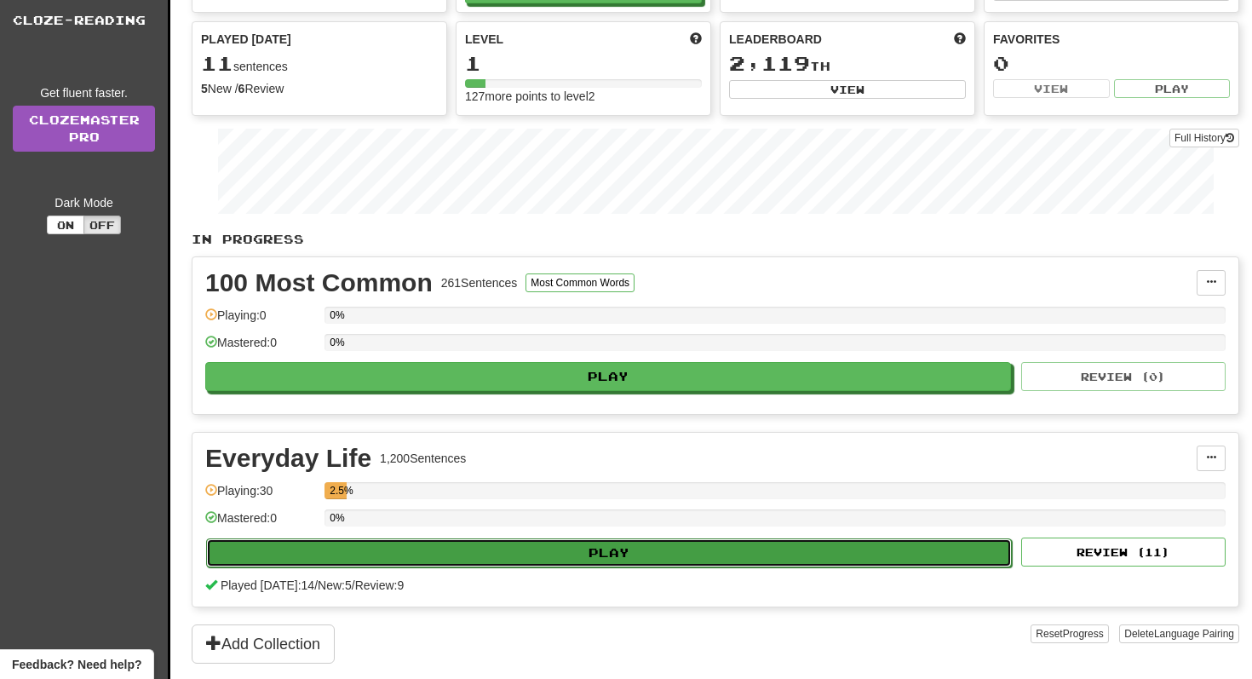
click at [496, 550] on button "Play" at bounding box center [608, 552] width 805 height 29
select select "**"
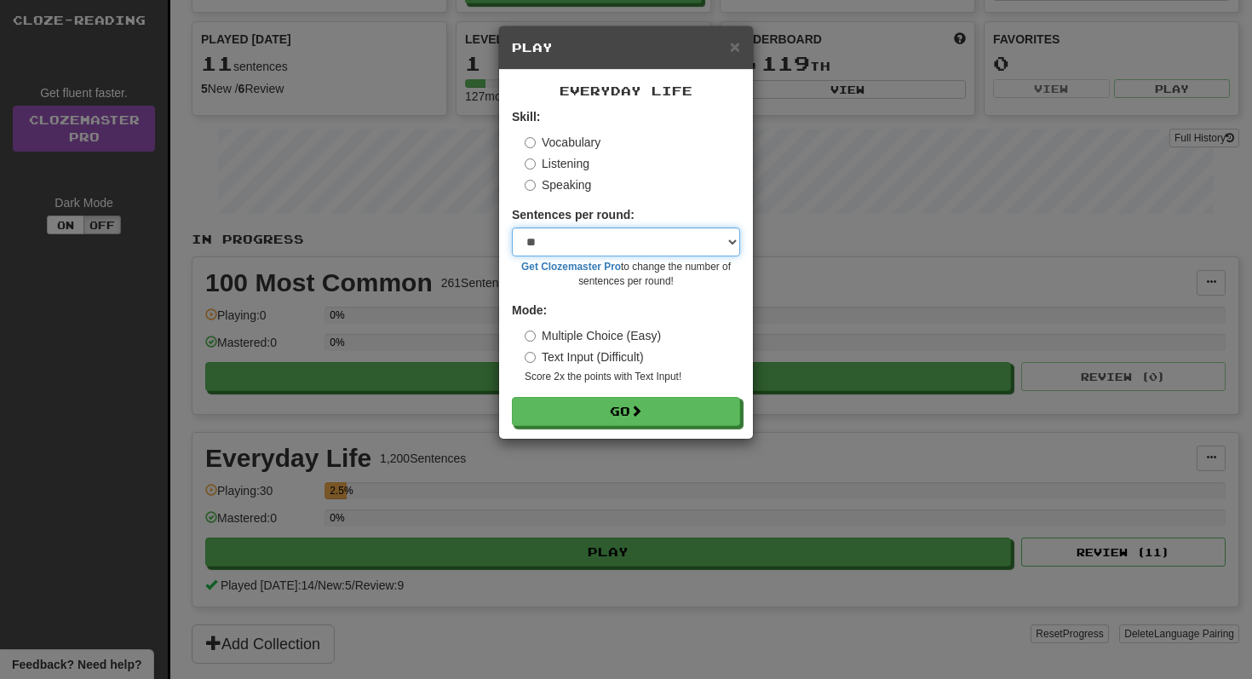
click at [595, 238] on select "* ** ** ** ** ** *** ********" at bounding box center [626, 241] width 228 height 29
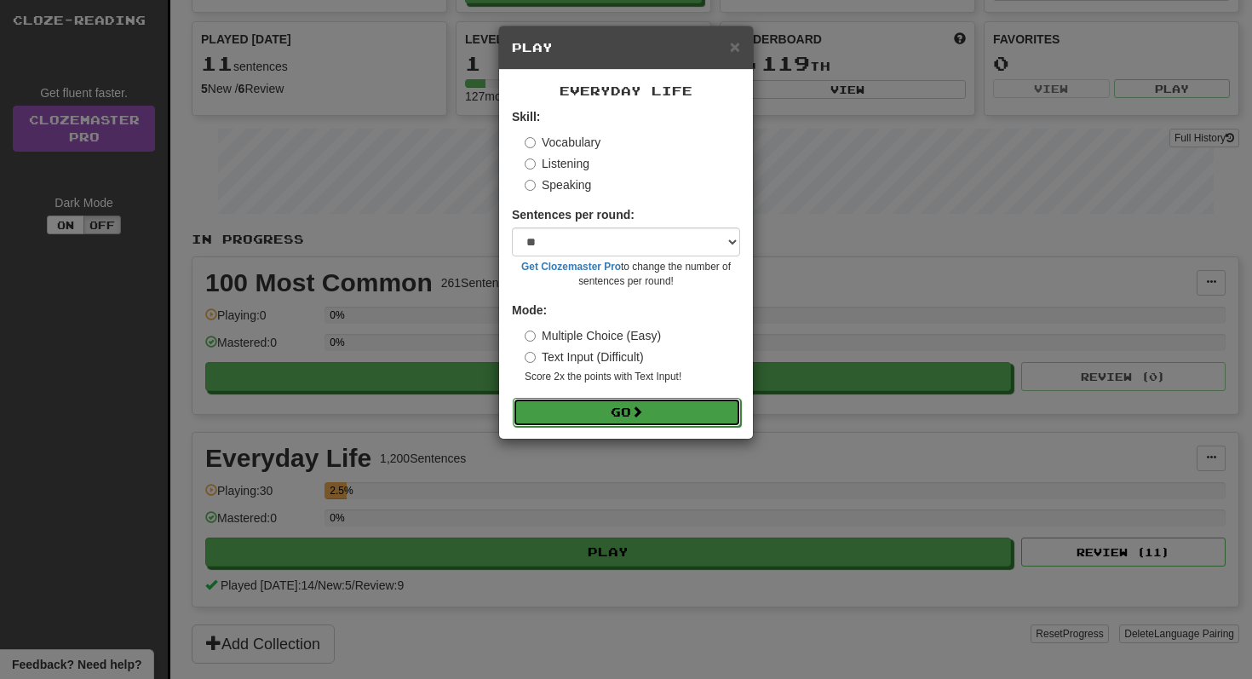
click at [549, 417] on button "Go" at bounding box center [627, 412] width 228 height 29
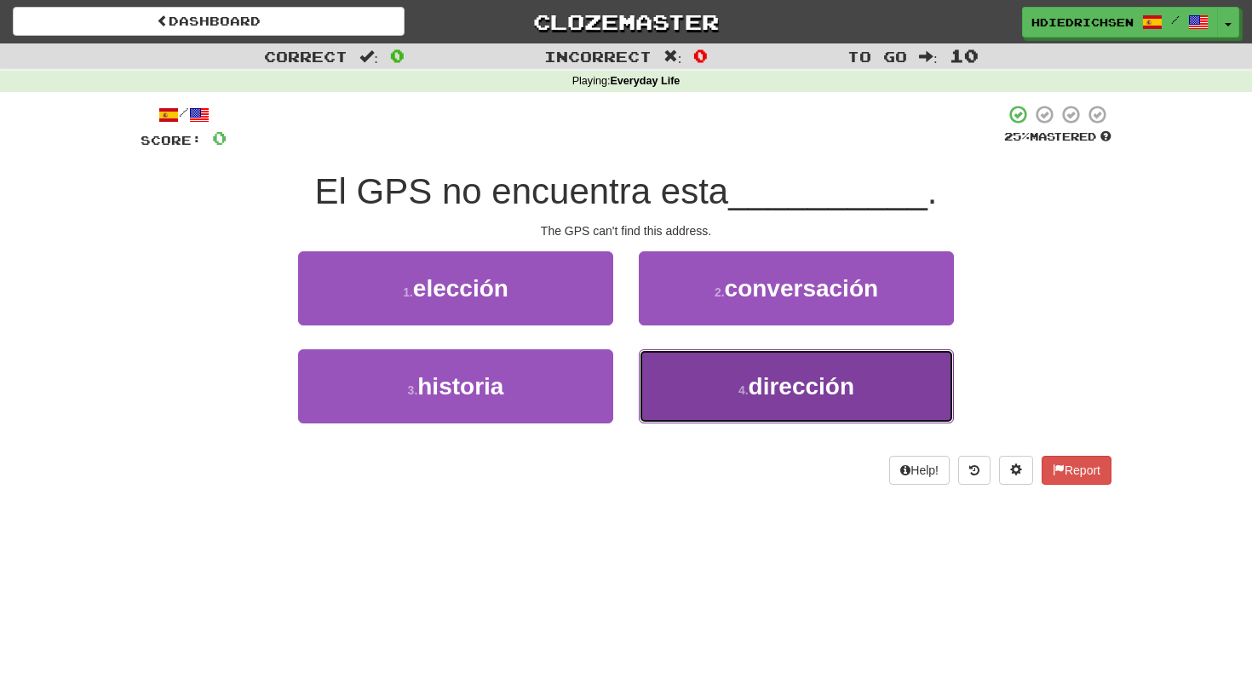
click at [739, 392] on small "4 ." at bounding box center [743, 390] width 10 height 14
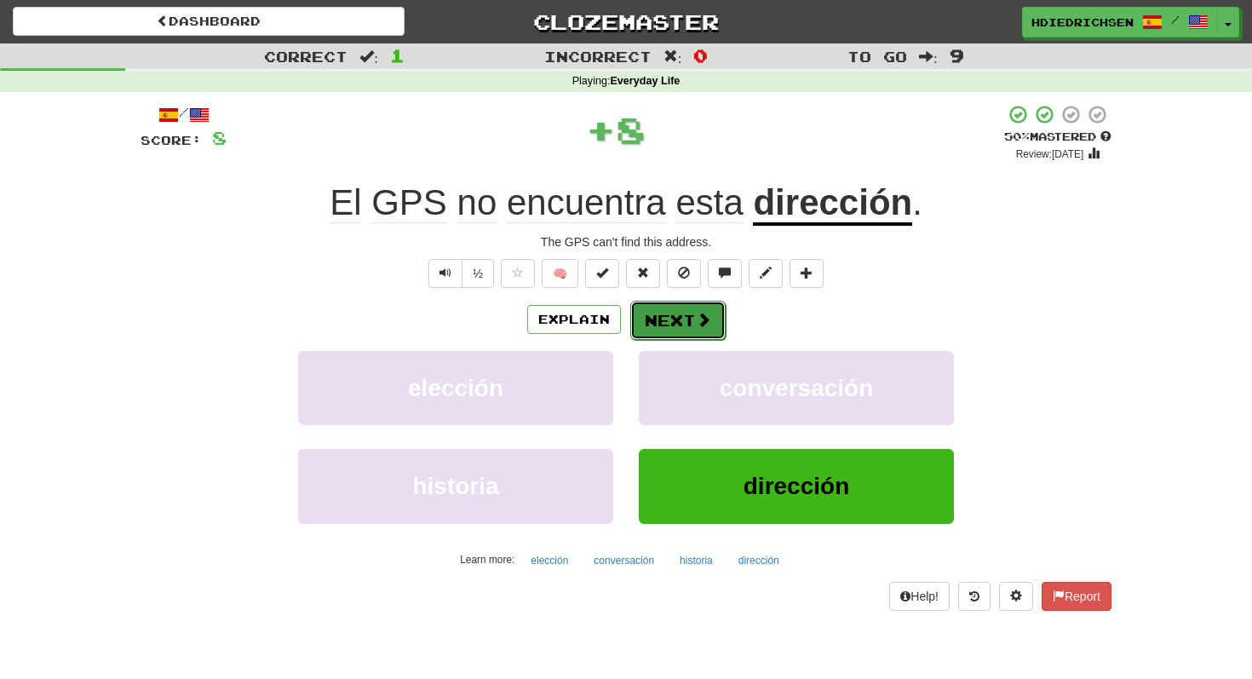
click at [689, 329] on button "Next" at bounding box center [677, 320] width 95 height 39
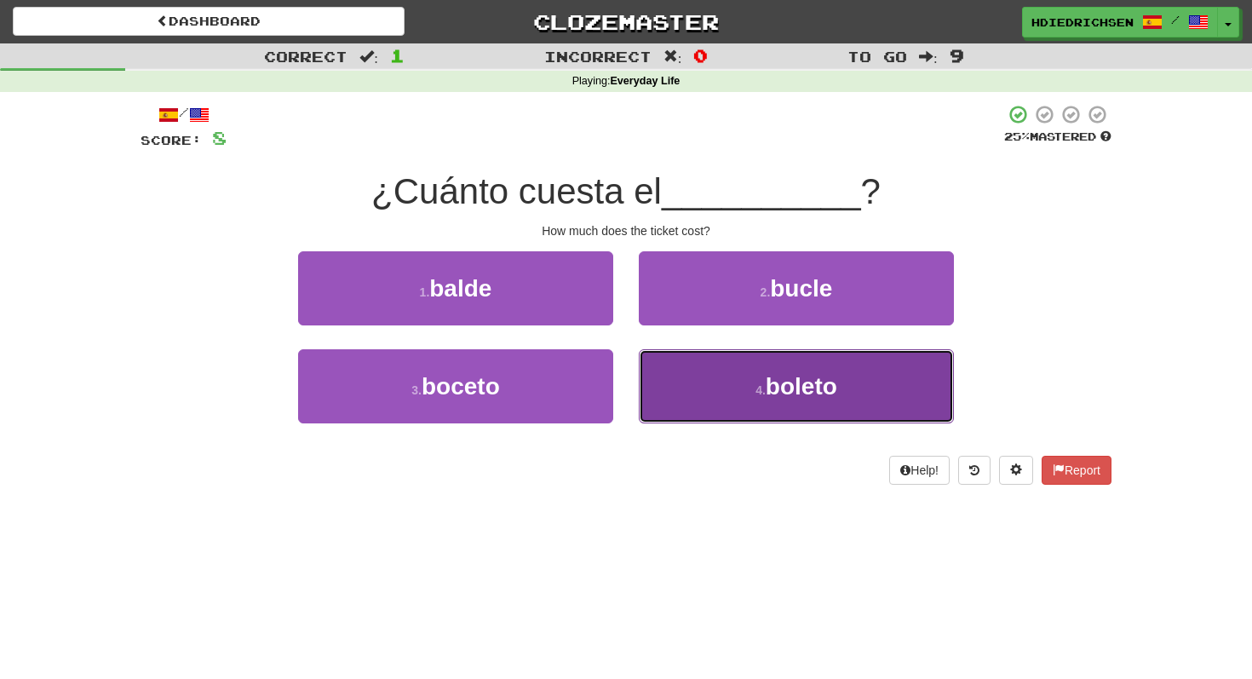
click at [724, 393] on button "4 . boleto" at bounding box center [796, 386] width 315 height 74
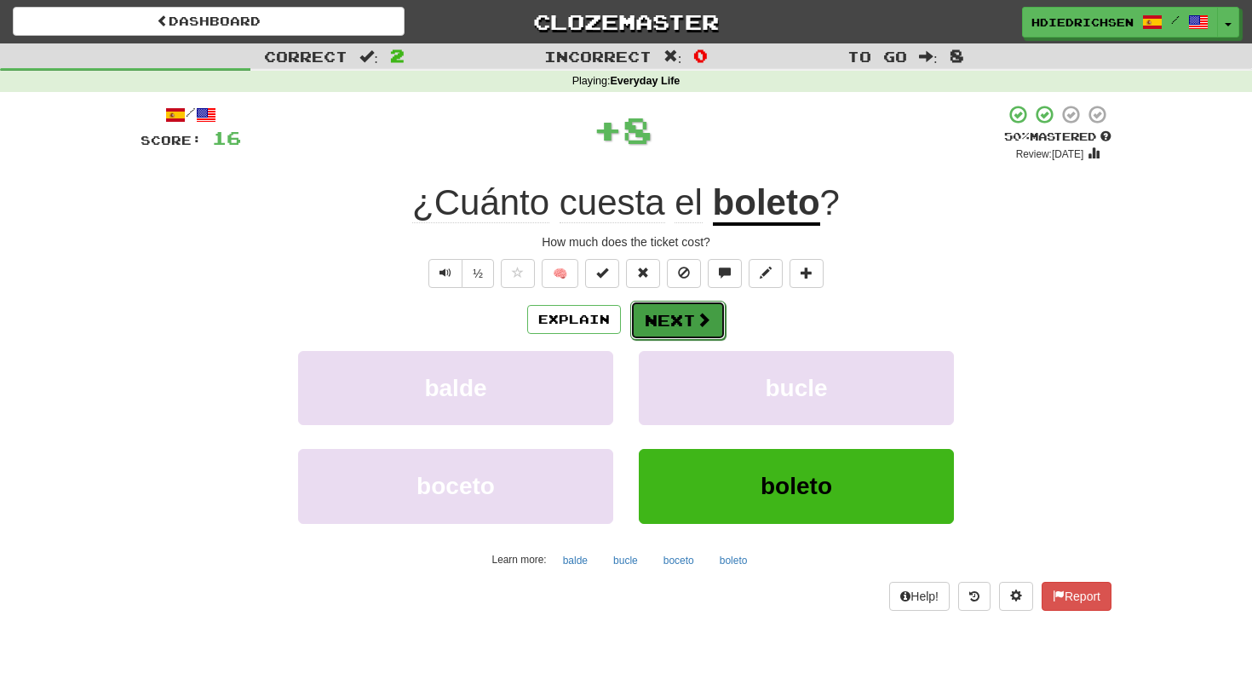
click at [686, 312] on button "Next" at bounding box center [677, 320] width 95 height 39
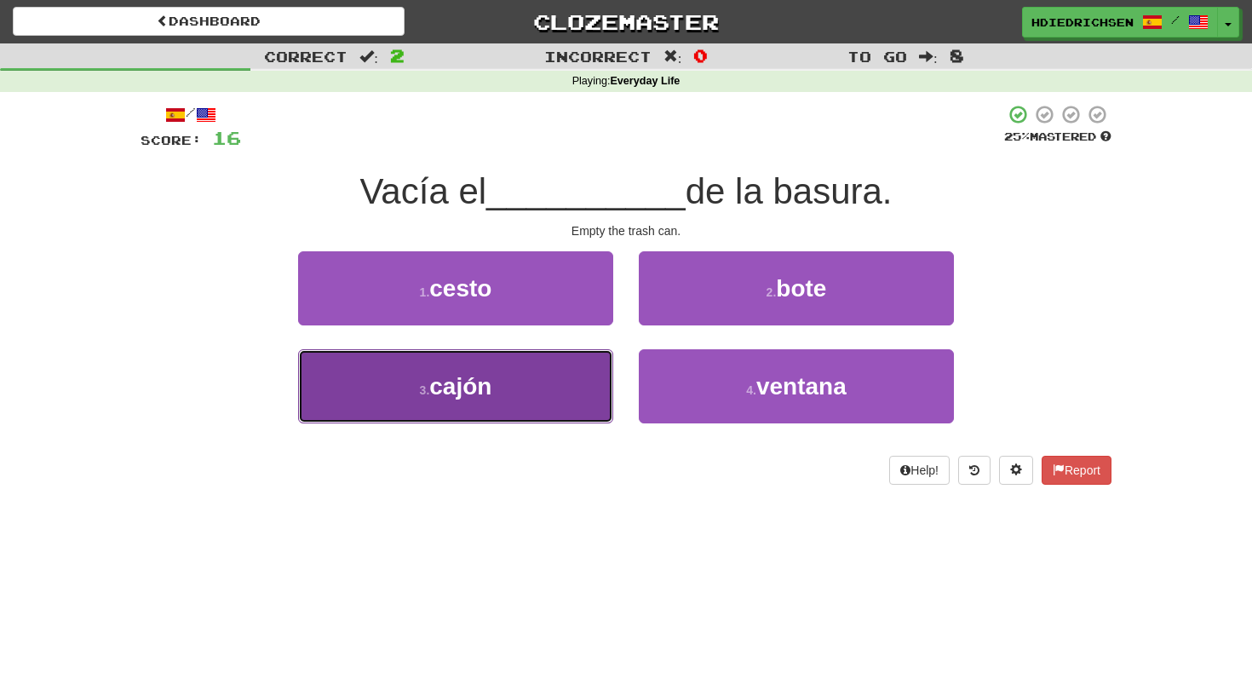
click at [547, 402] on button "3 . cajón" at bounding box center [455, 386] width 315 height 74
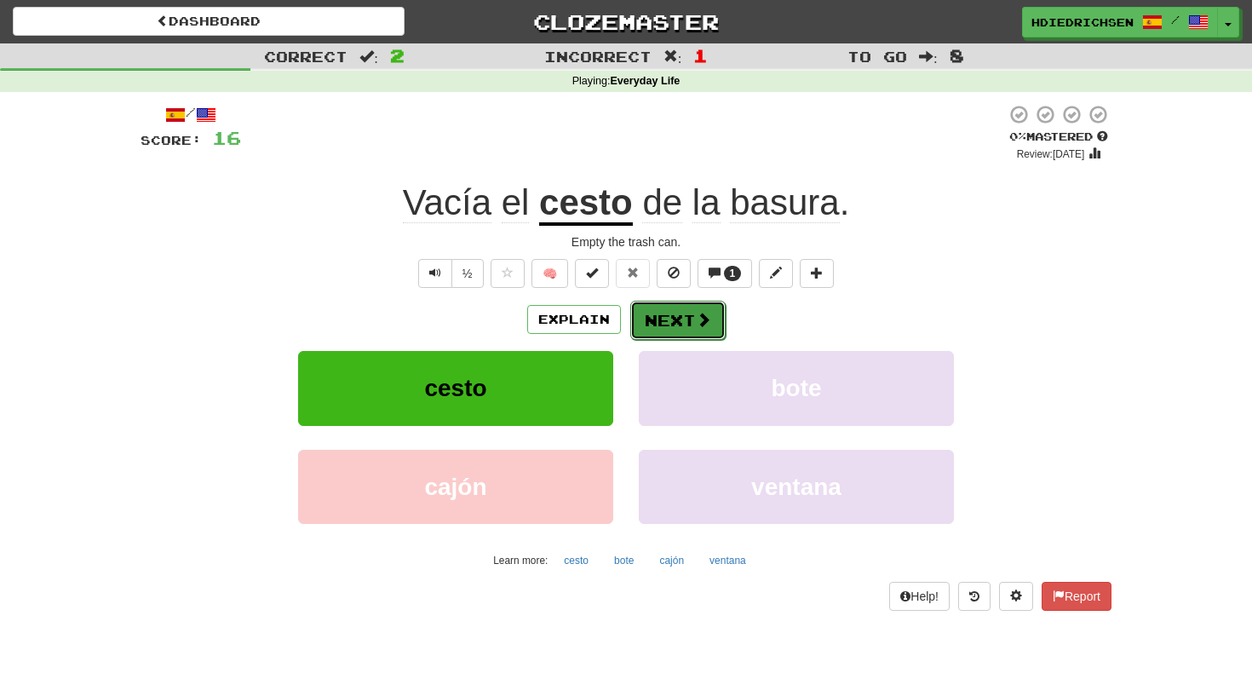
click at [662, 323] on button "Next" at bounding box center [677, 320] width 95 height 39
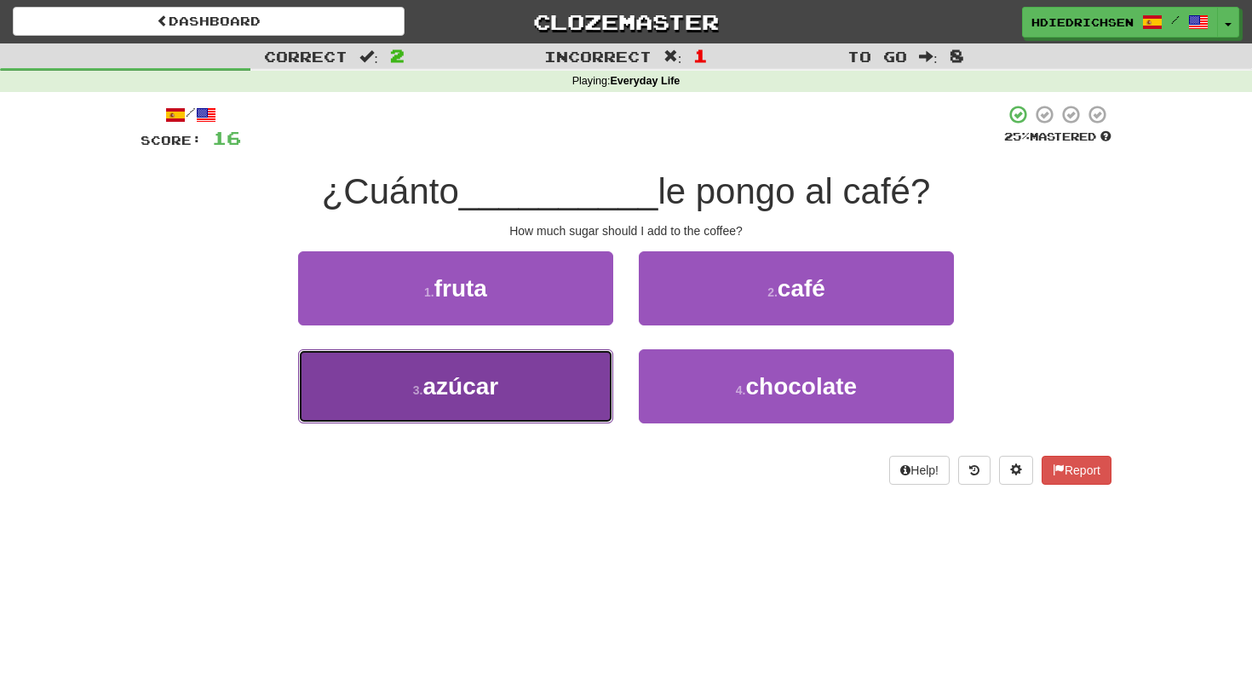
click at [567, 404] on button "3 . azúcar" at bounding box center [455, 386] width 315 height 74
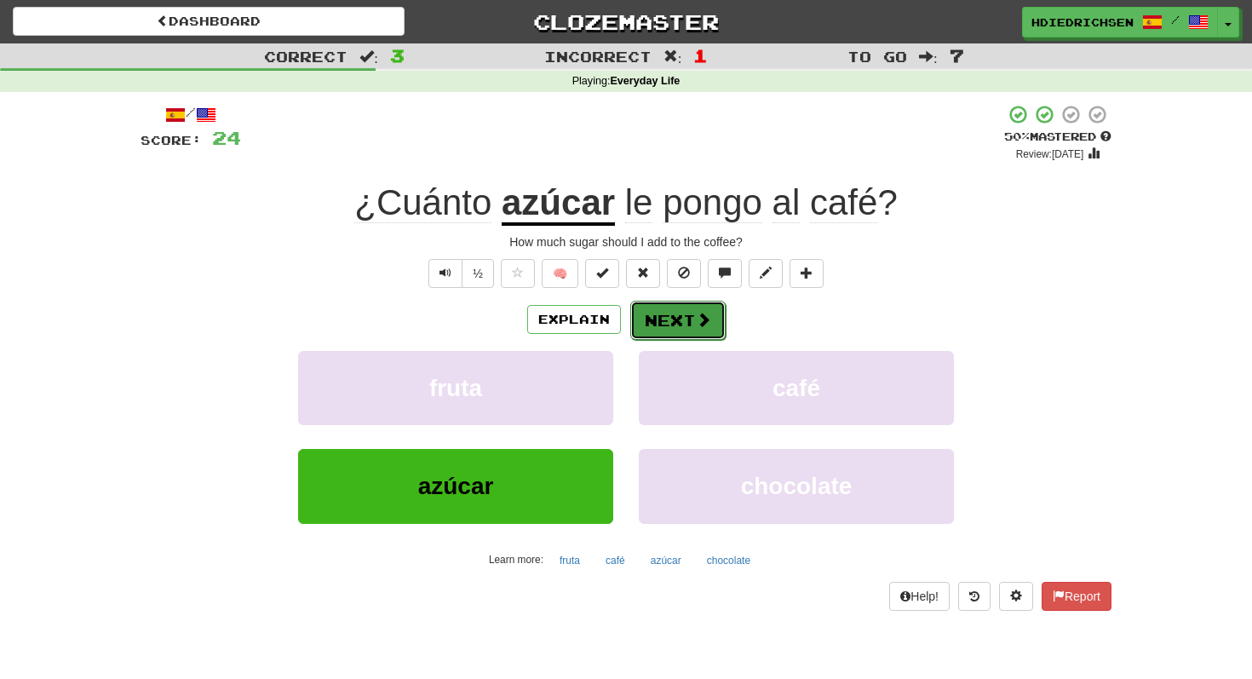
click at [650, 326] on button "Next" at bounding box center [677, 320] width 95 height 39
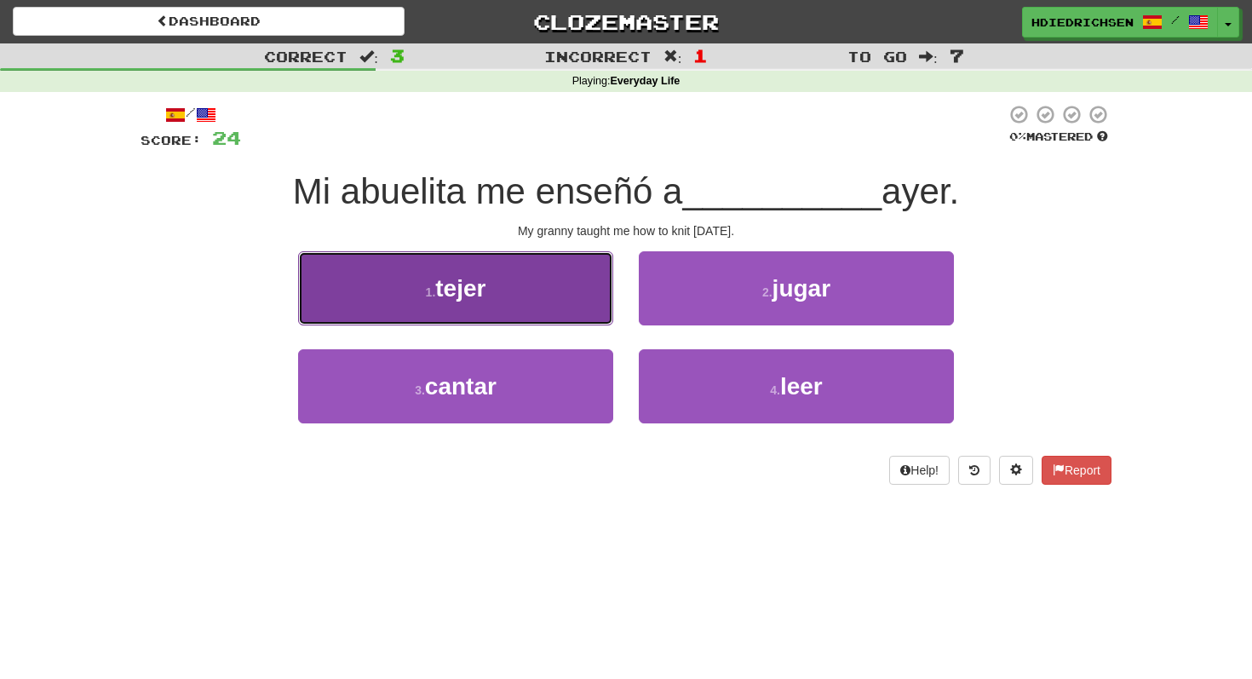
click at [557, 311] on button "1 . tejer" at bounding box center [455, 288] width 315 height 74
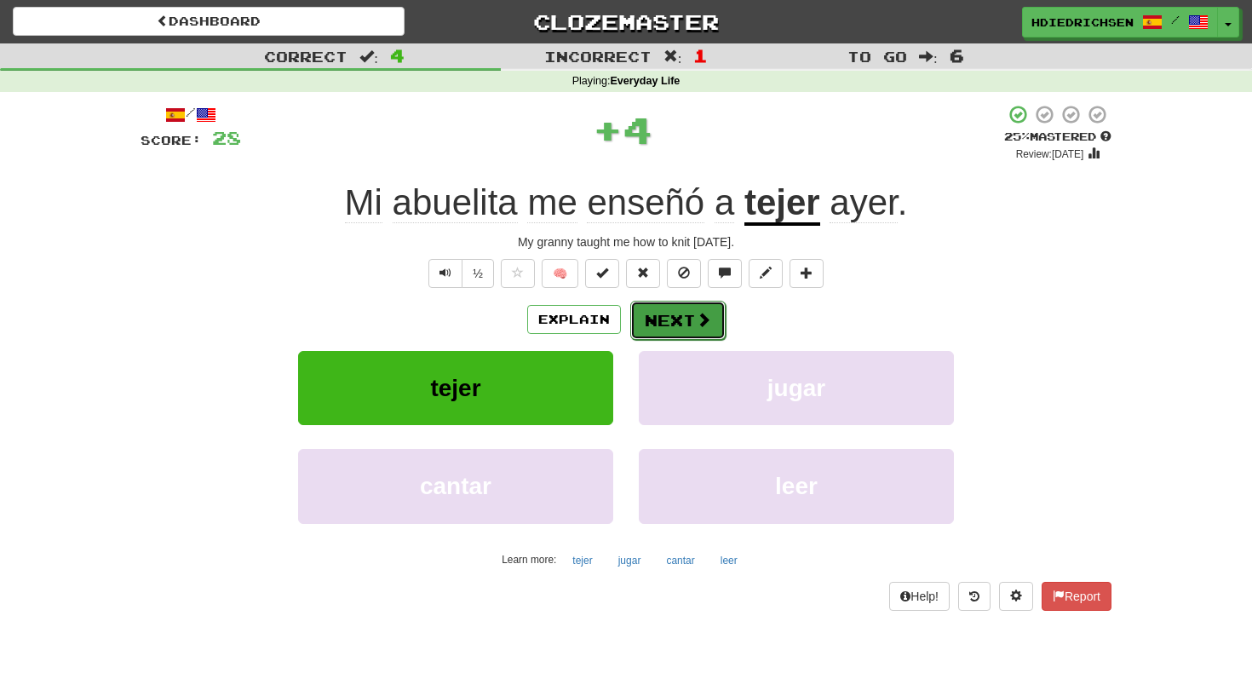
click at [688, 324] on button "Next" at bounding box center [677, 320] width 95 height 39
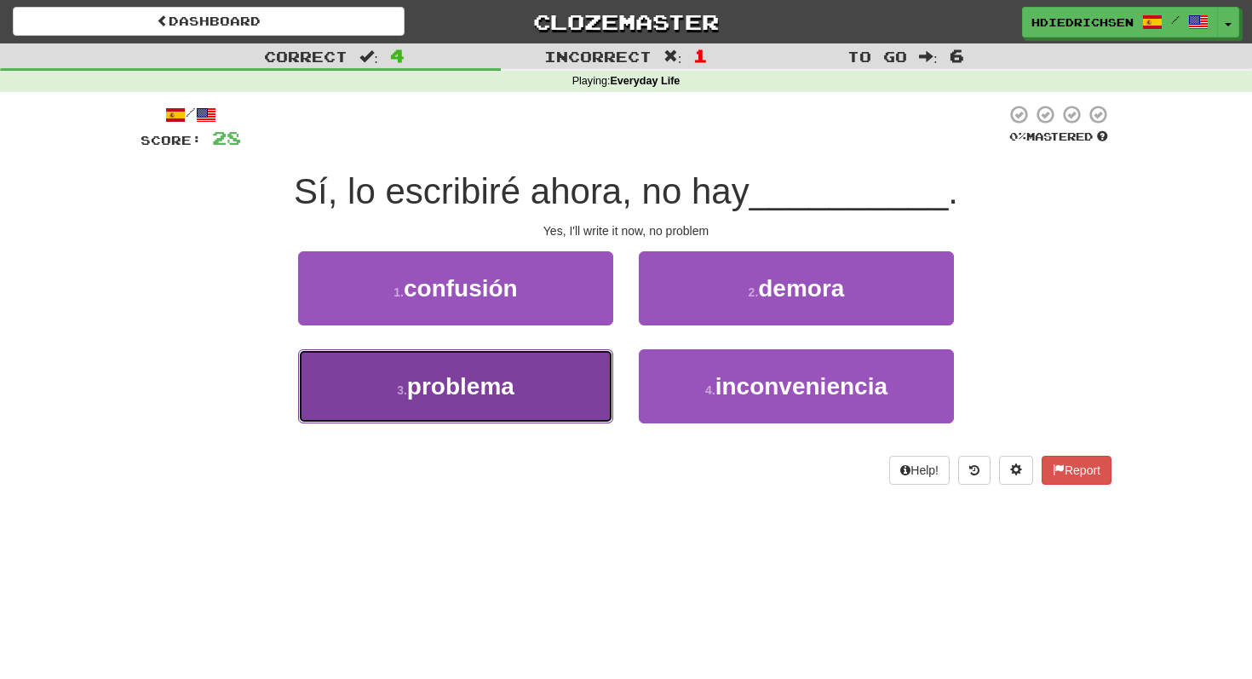
click at [501, 411] on button "3 . problema" at bounding box center [455, 386] width 315 height 74
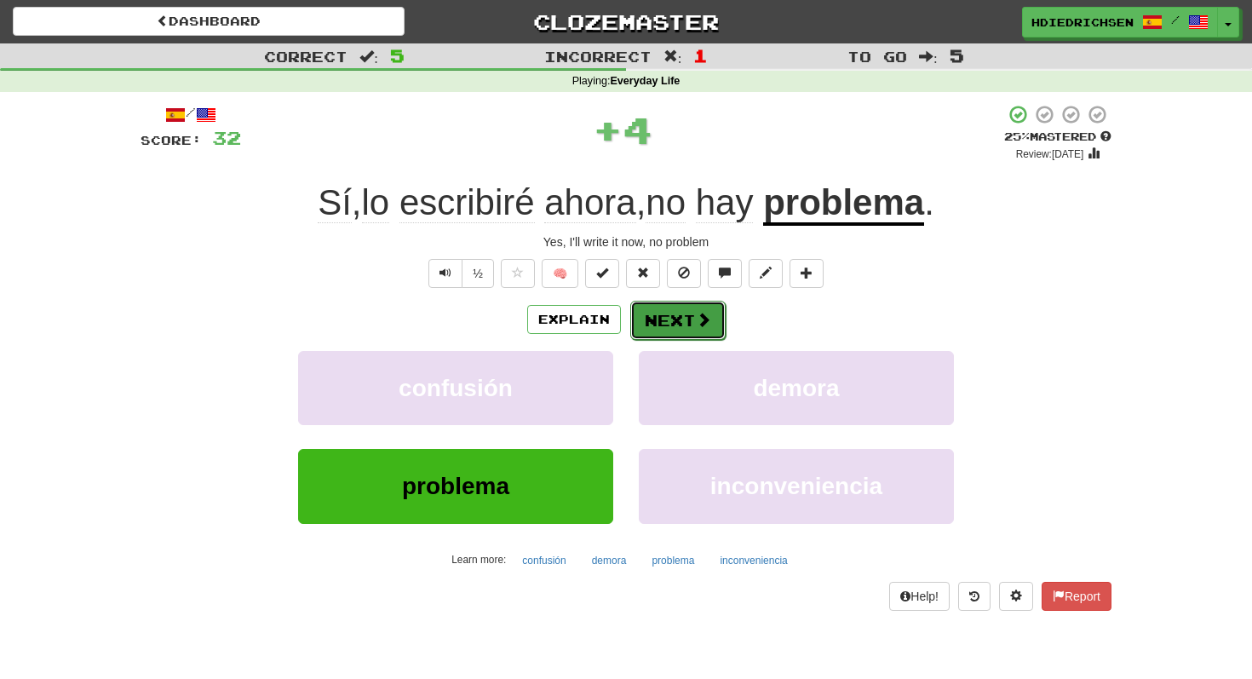
click at [647, 333] on button "Next" at bounding box center [677, 320] width 95 height 39
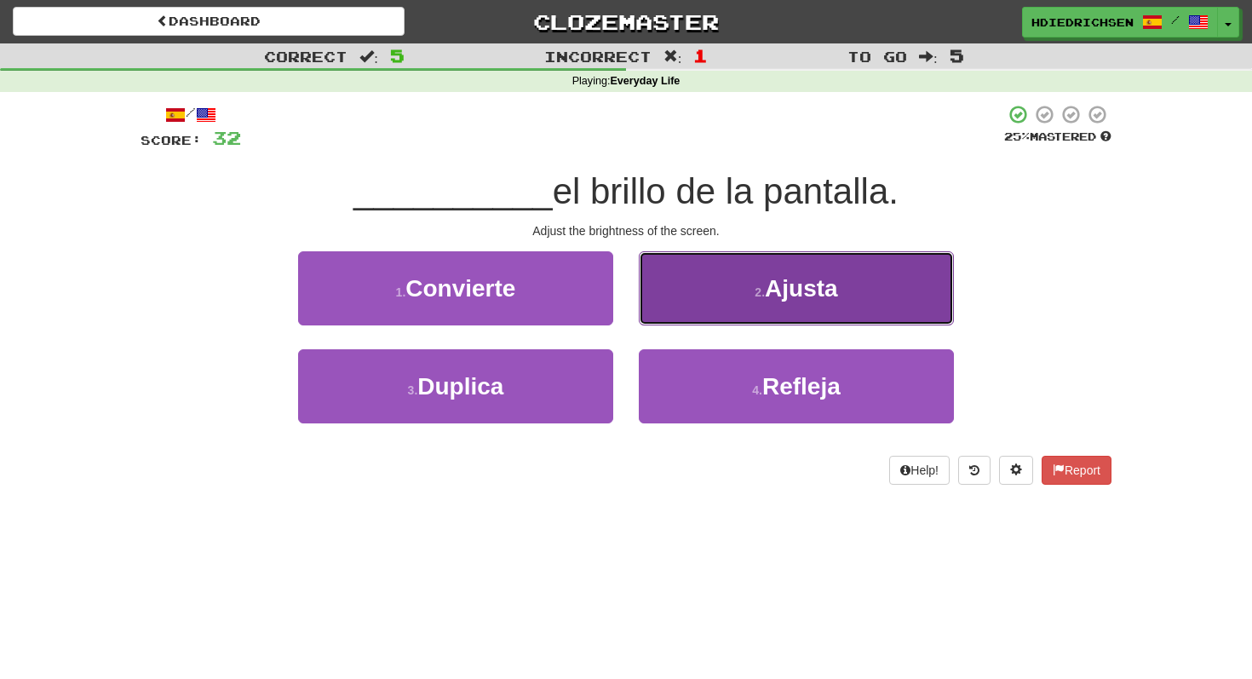
click at [776, 313] on button "2 . Ajusta" at bounding box center [796, 288] width 315 height 74
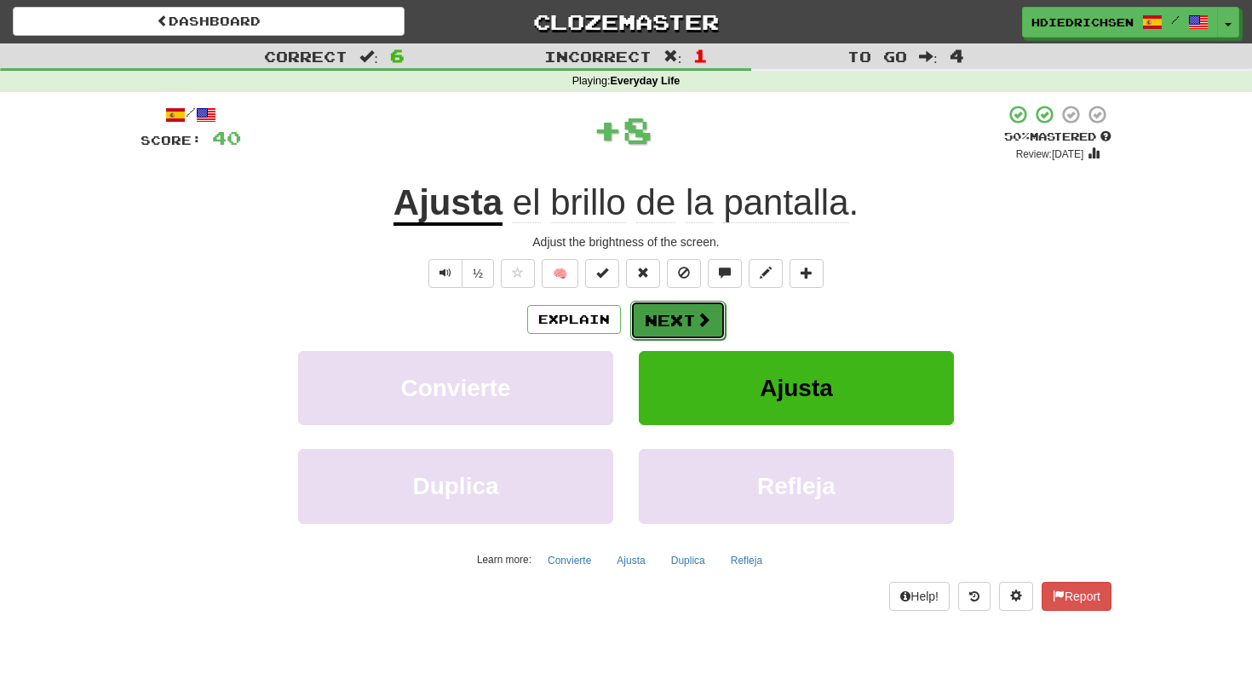
click at [676, 324] on button "Next" at bounding box center [677, 320] width 95 height 39
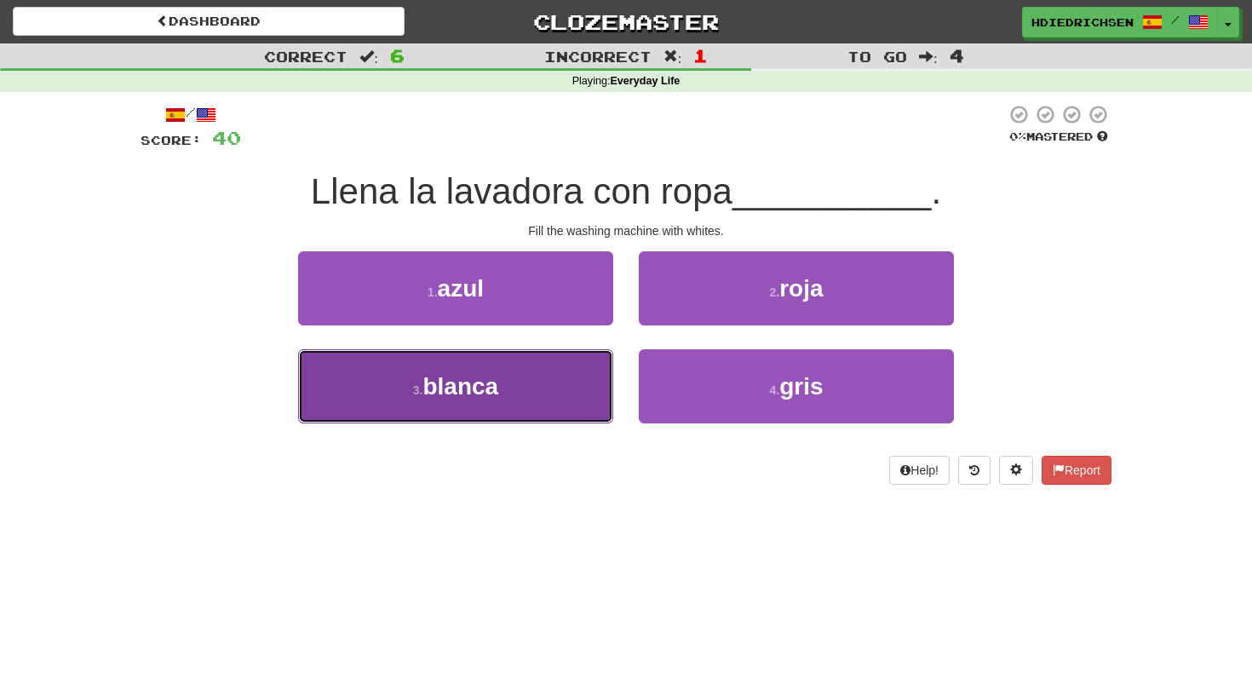
click at [543, 383] on button "3 . blanca" at bounding box center [455, 386] width 315 height 74
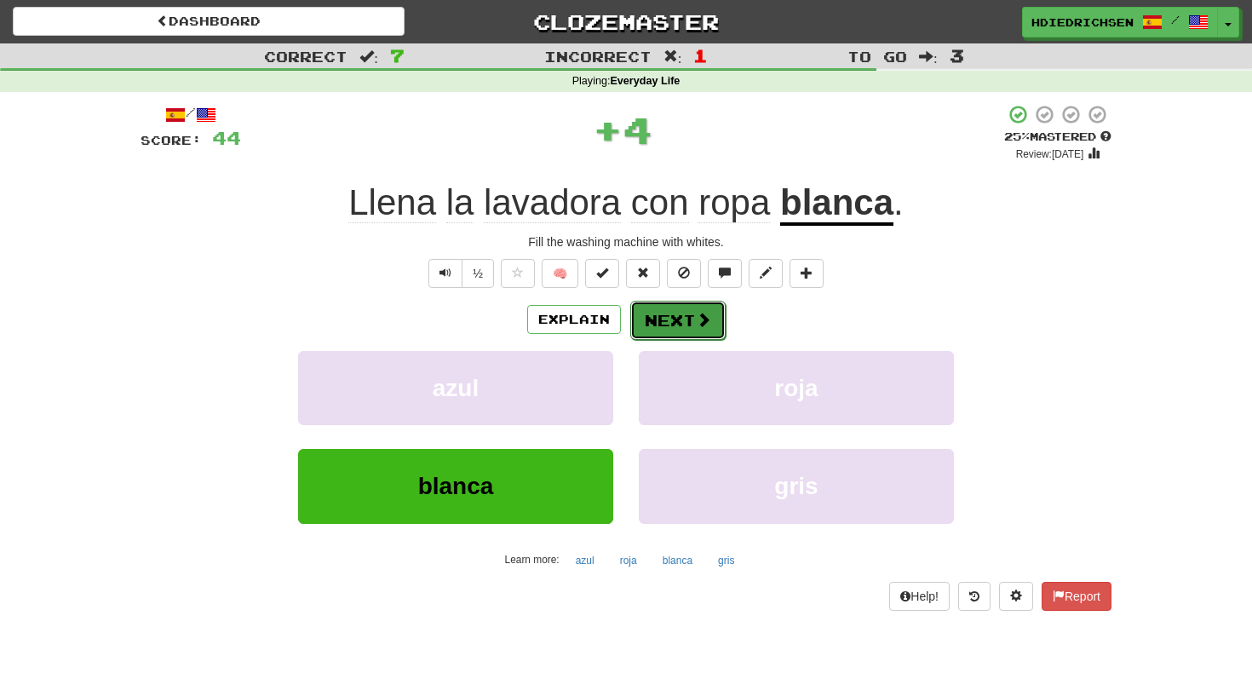
click at [645, 325] on button "Next" at bounding box center [677, 320] width 95 height 39
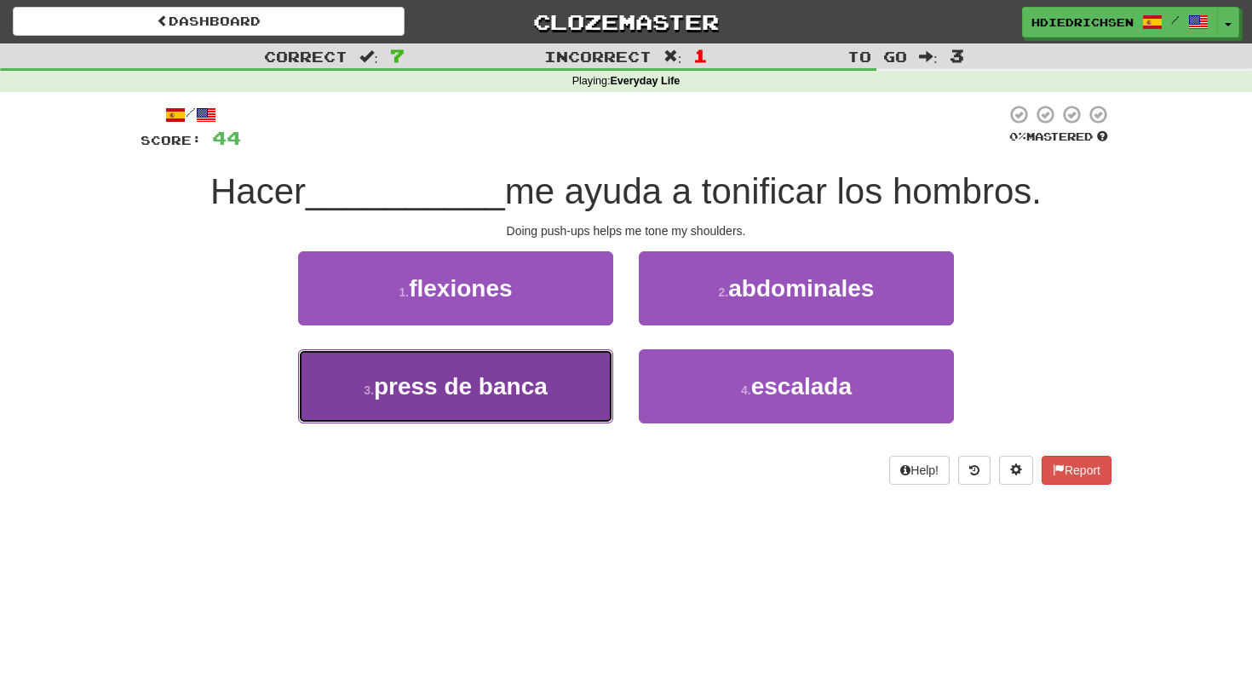
click at [549, 412] on button "3 . press de banca" at bounding box center [455, 386] width 315 height 74
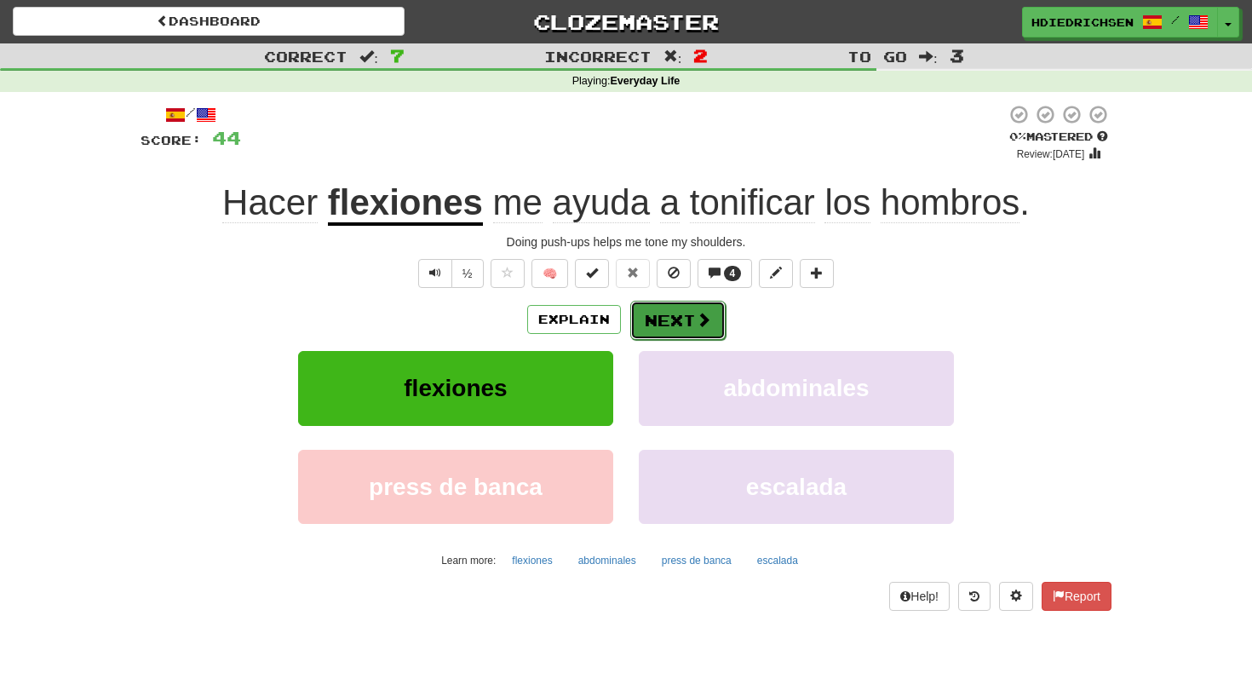
click at [675, 322] on button "Next" at bounding box center [677, 320] width 95 height 39
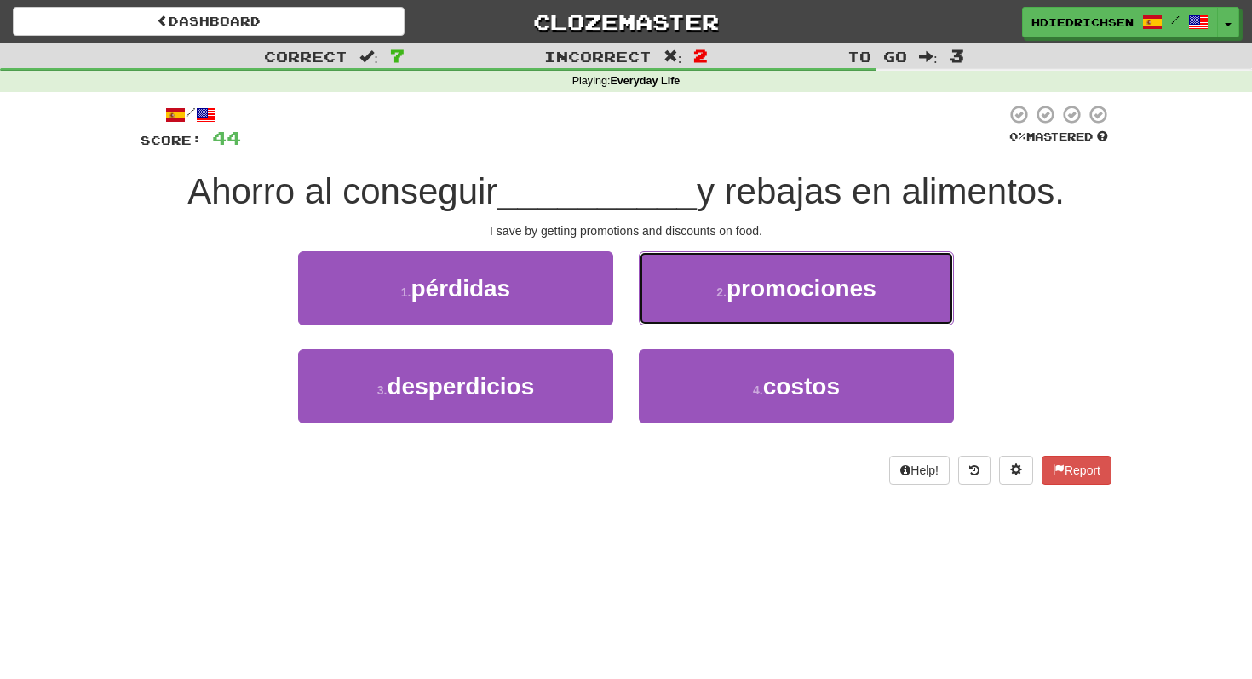
click at [675, 322] on button "2 . promociones" at bounding box center [796, 288] width 315 height 74
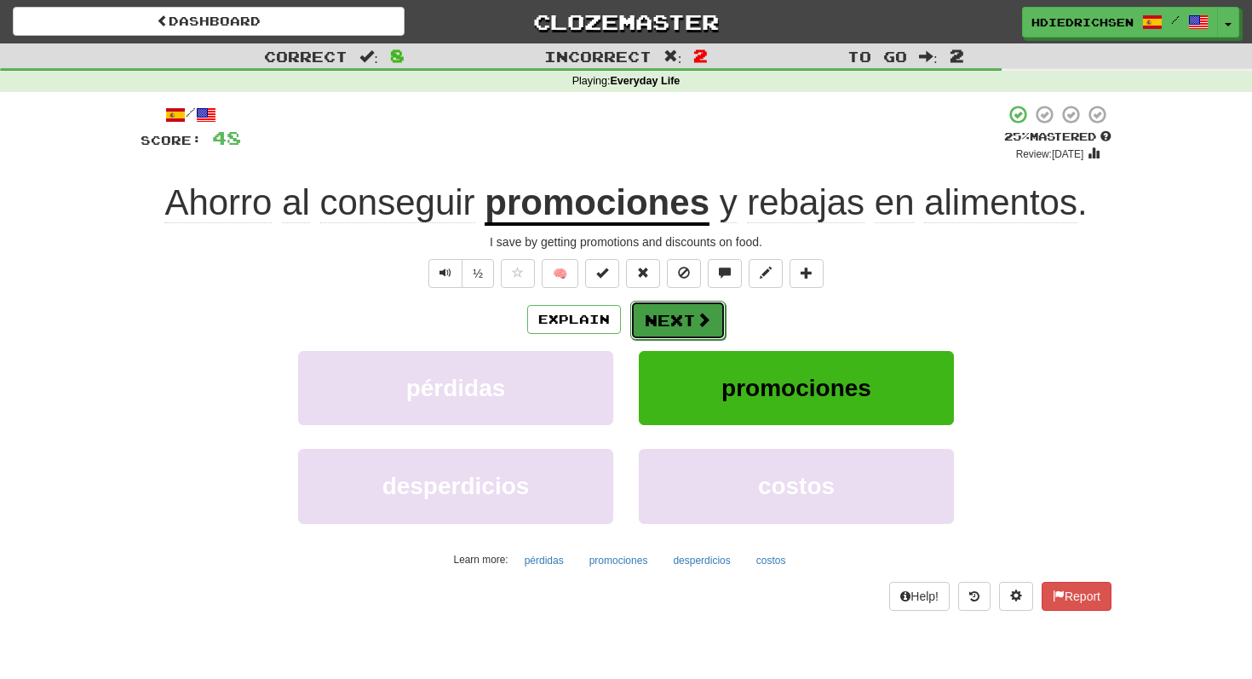
click at [673, 331] on button "Next" at bounding box center [677, 320] width 95 height 39
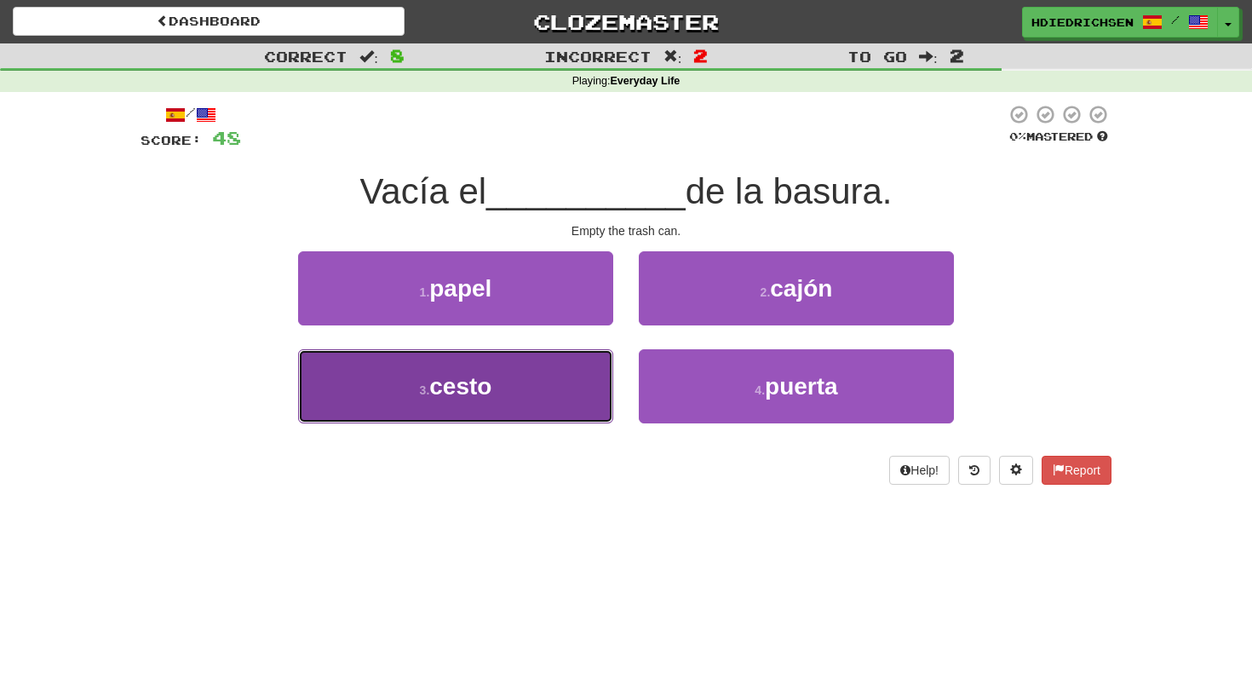
click at [536, 394] on button "3 . cesto" at bounding box center [455, 386] width 315 height 74
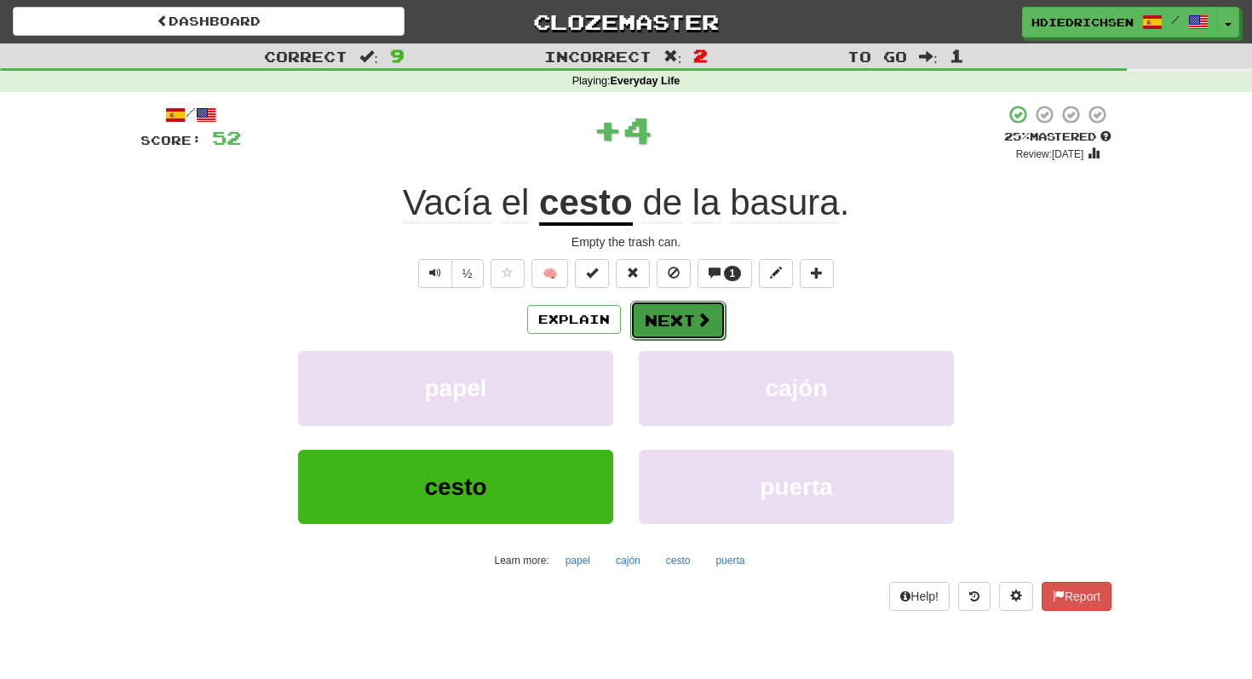
click at [708, 307] on button "Next" at bounding box center [677, 320] width 95 height 39
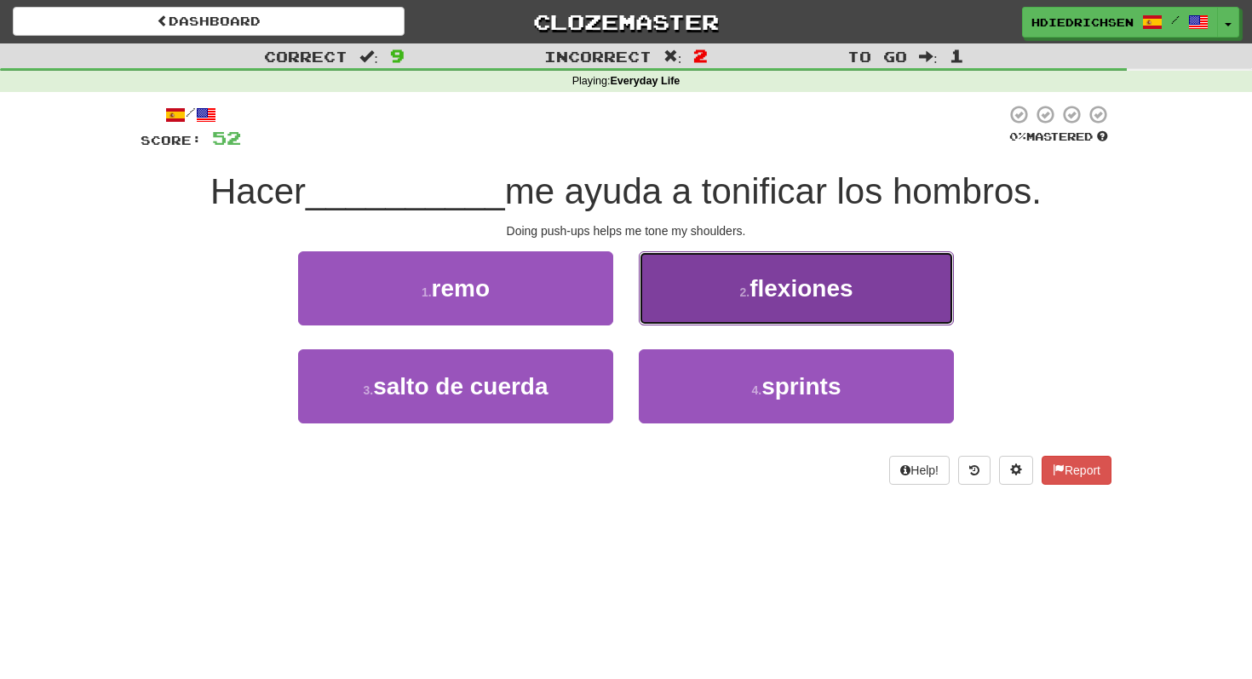
click at [720, 302] on button "2 . flexiones" at bounding box center [796, 288] width 315 height 74
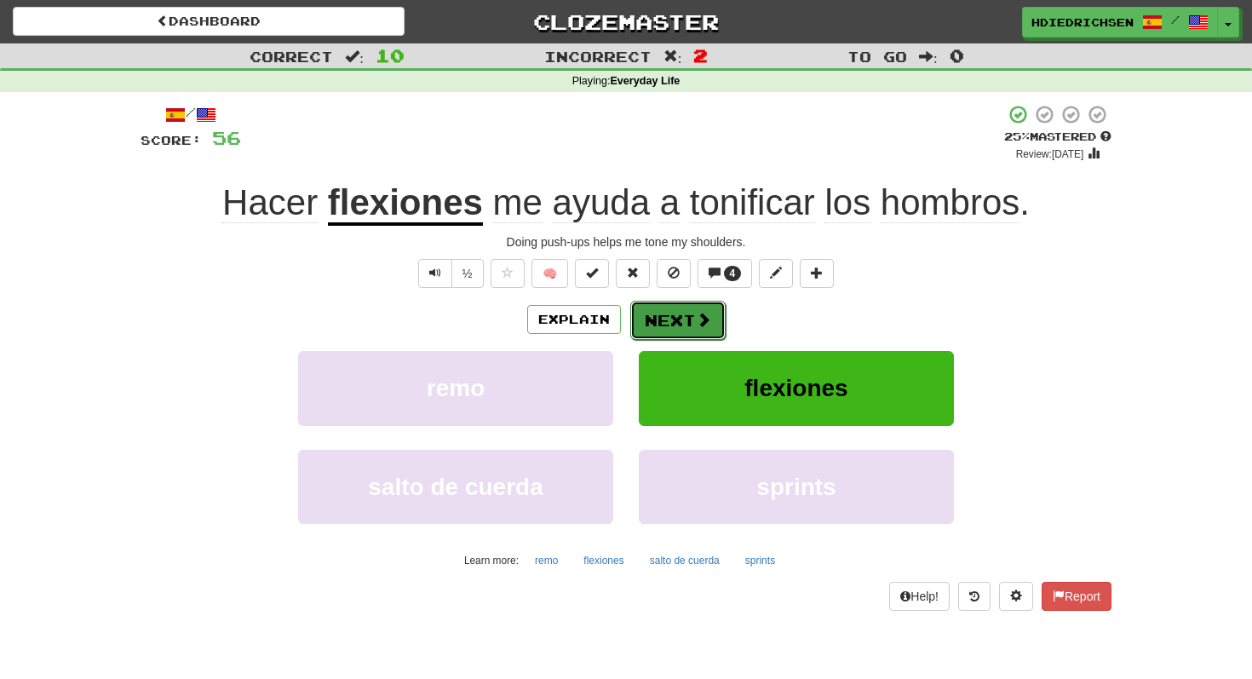
click at [697, 324] on span at bounding box center [703, 319] width 15 height 15
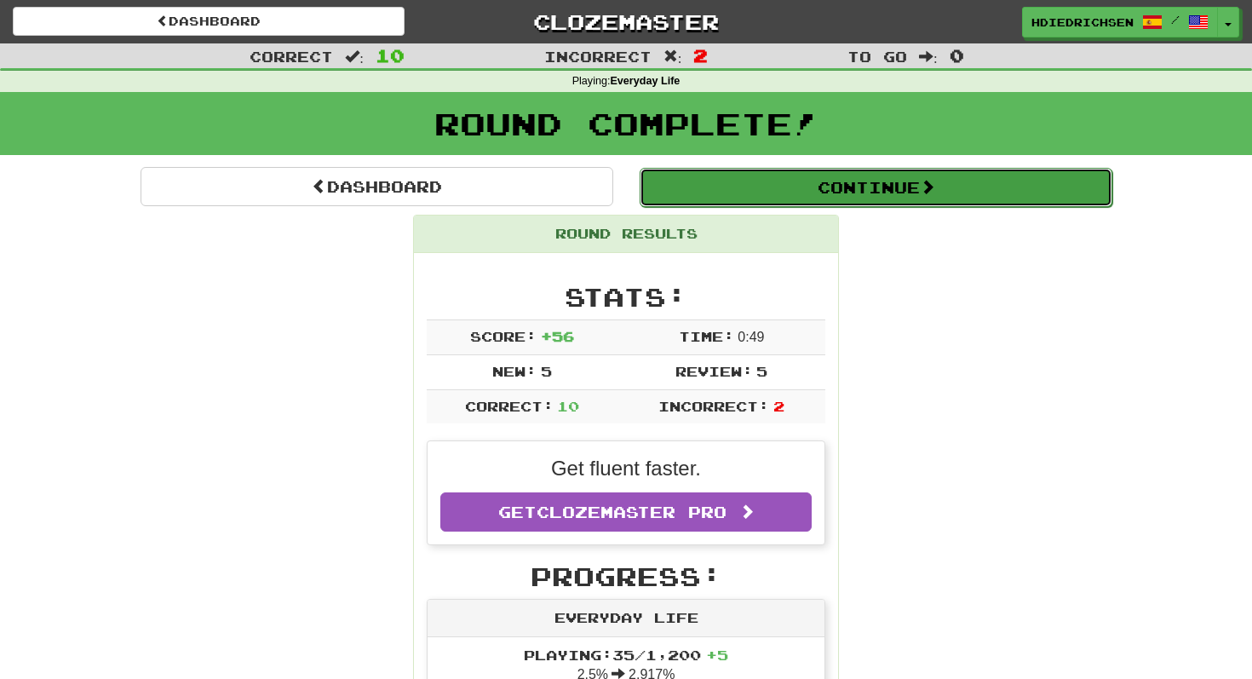
click at [765, 179] on button "Continue" at bounding box center [875, 187] width 473 height 39
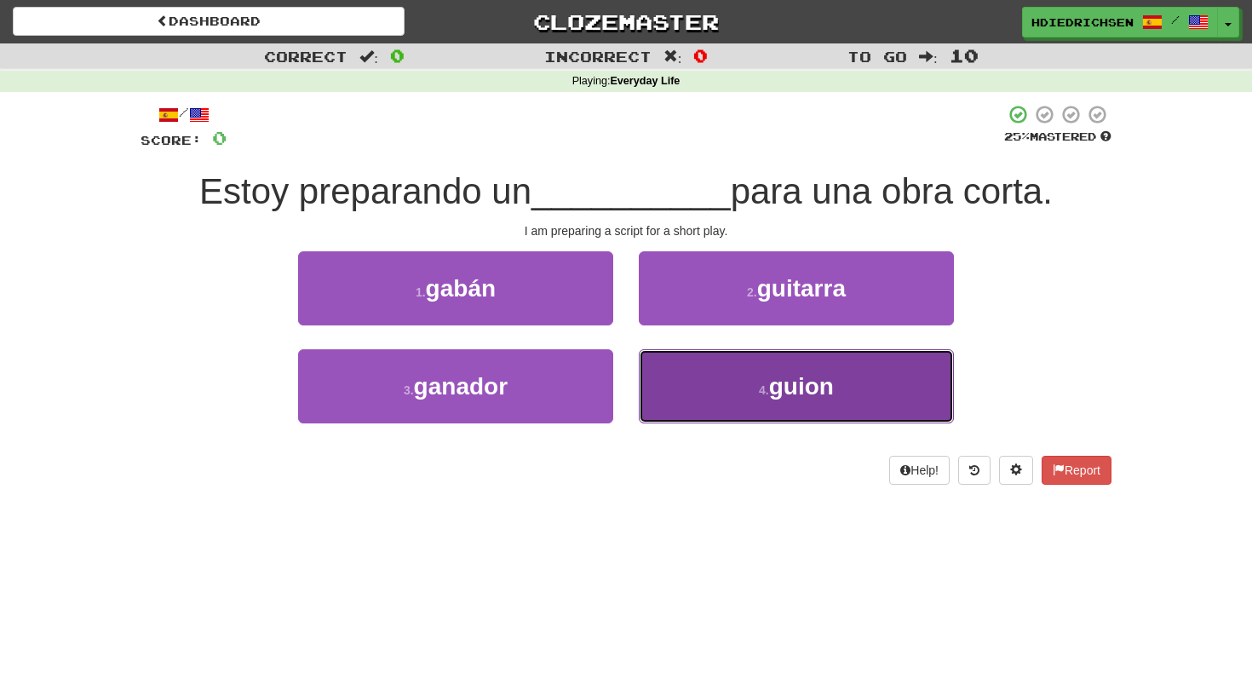
click at [711, 370] on button "4 . guion" at bounding box center [796, 386] width 315 height 74
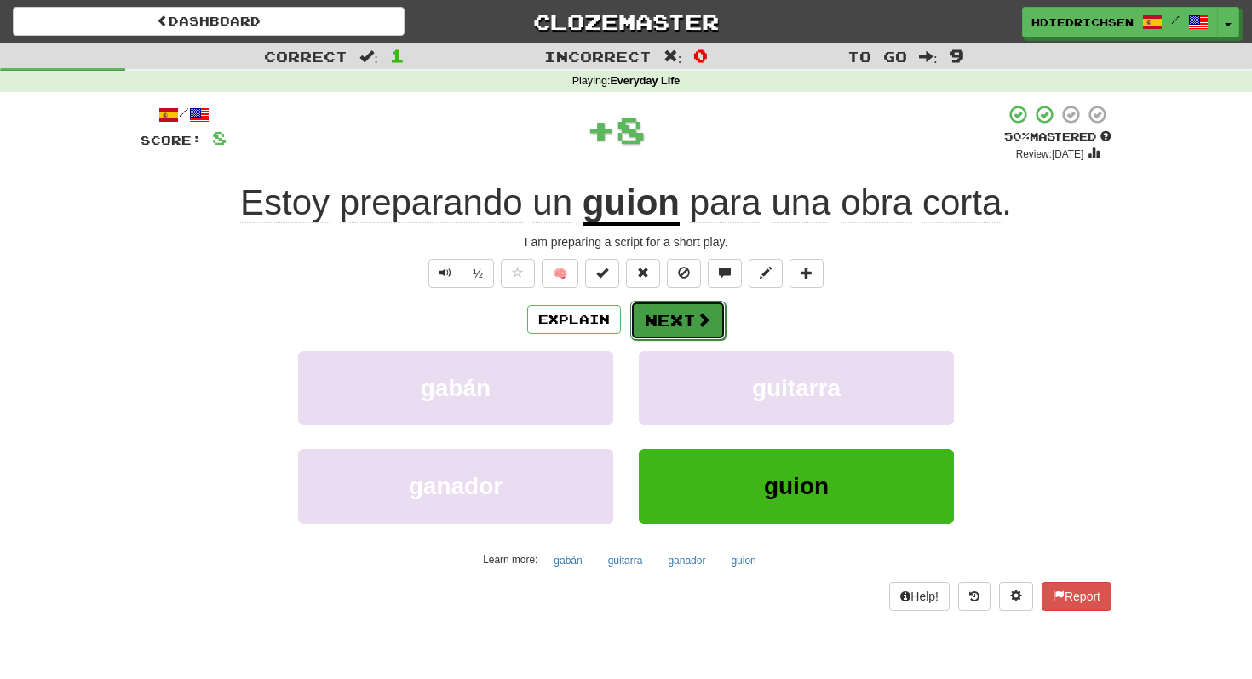
click at [681, 338] on button "Next" at bounding box center [677, 320] width 95 height 39
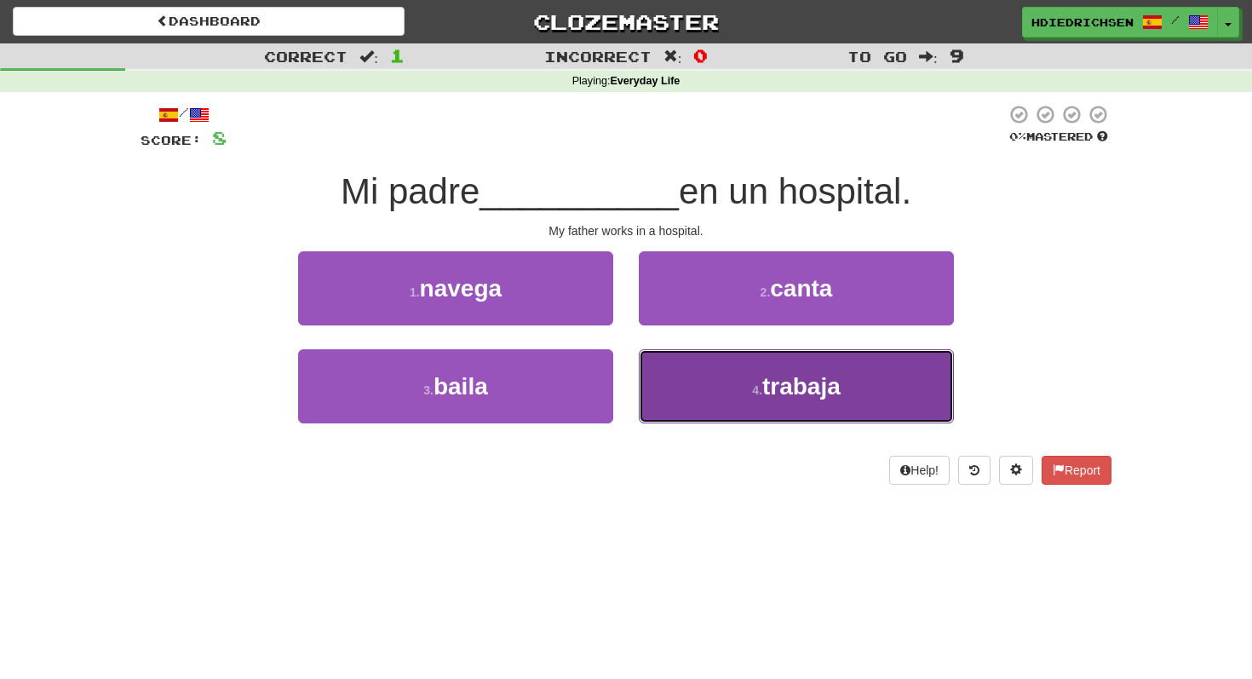
click at [816, 404] on button "4 . trabaja" at bounding box center [796, 386] width 315 height 74
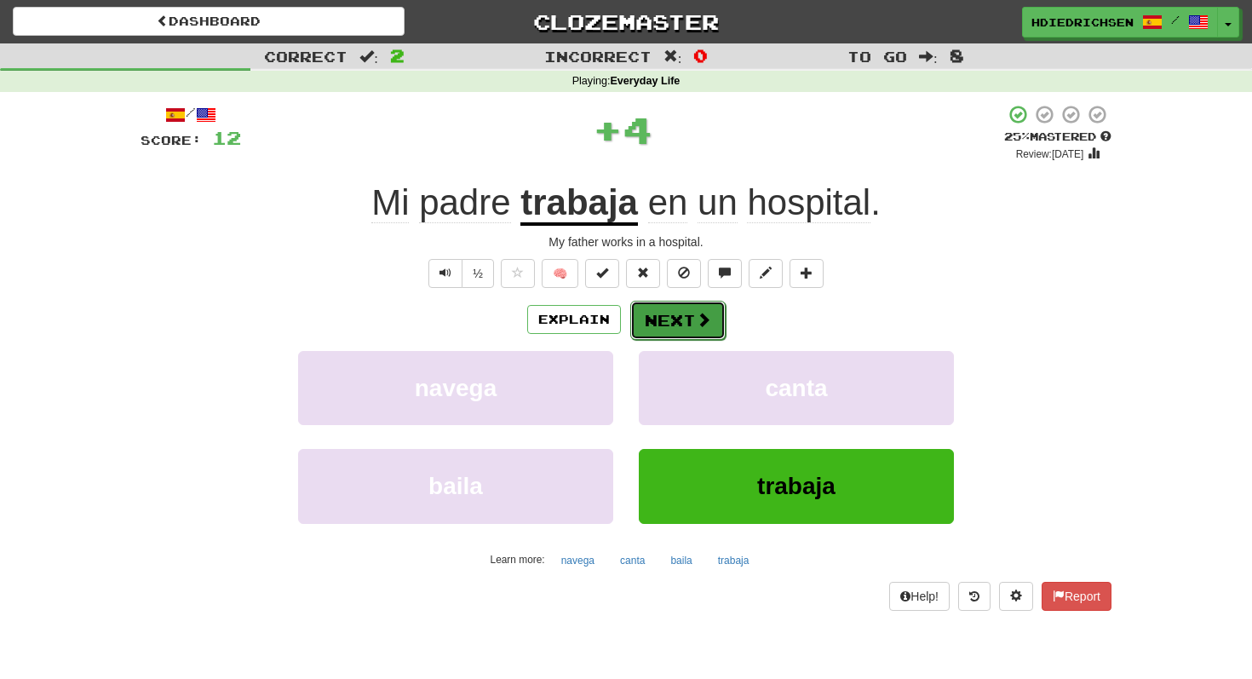
click at [700, 324] on span at bounding box center [703, 319] width 15 height 15
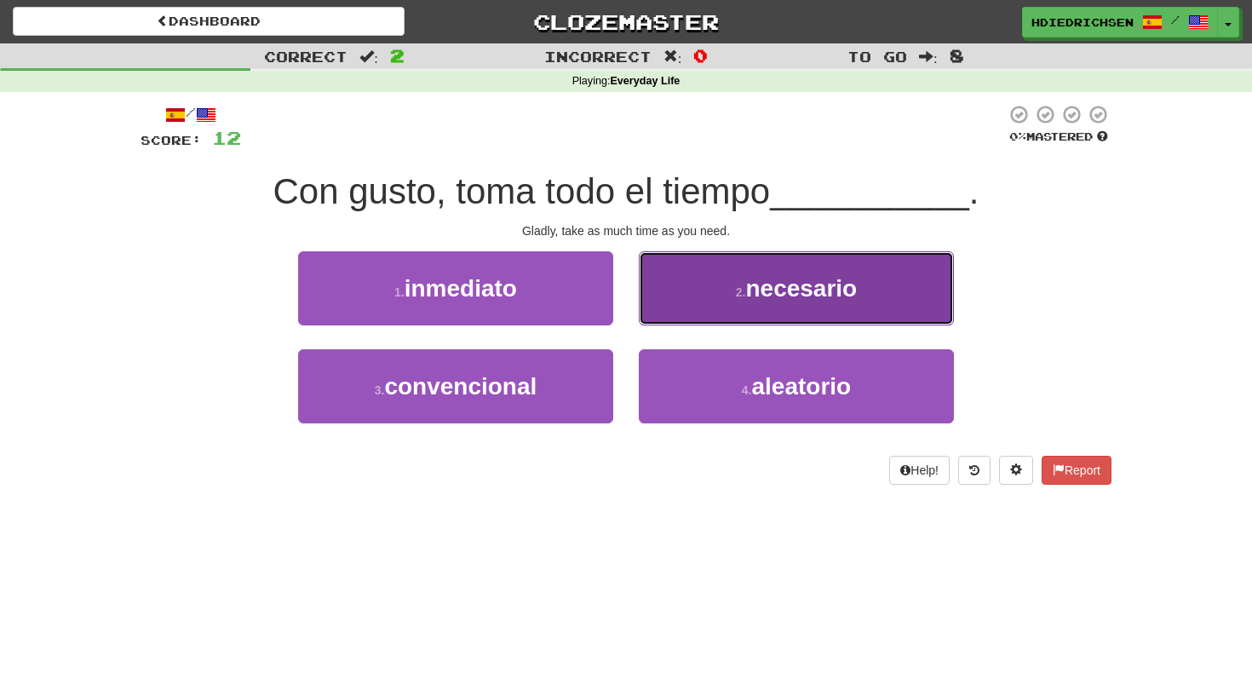
click at [700, 304] on button "2 . necesario" at bounding box center [796, 288] width 315 height 74
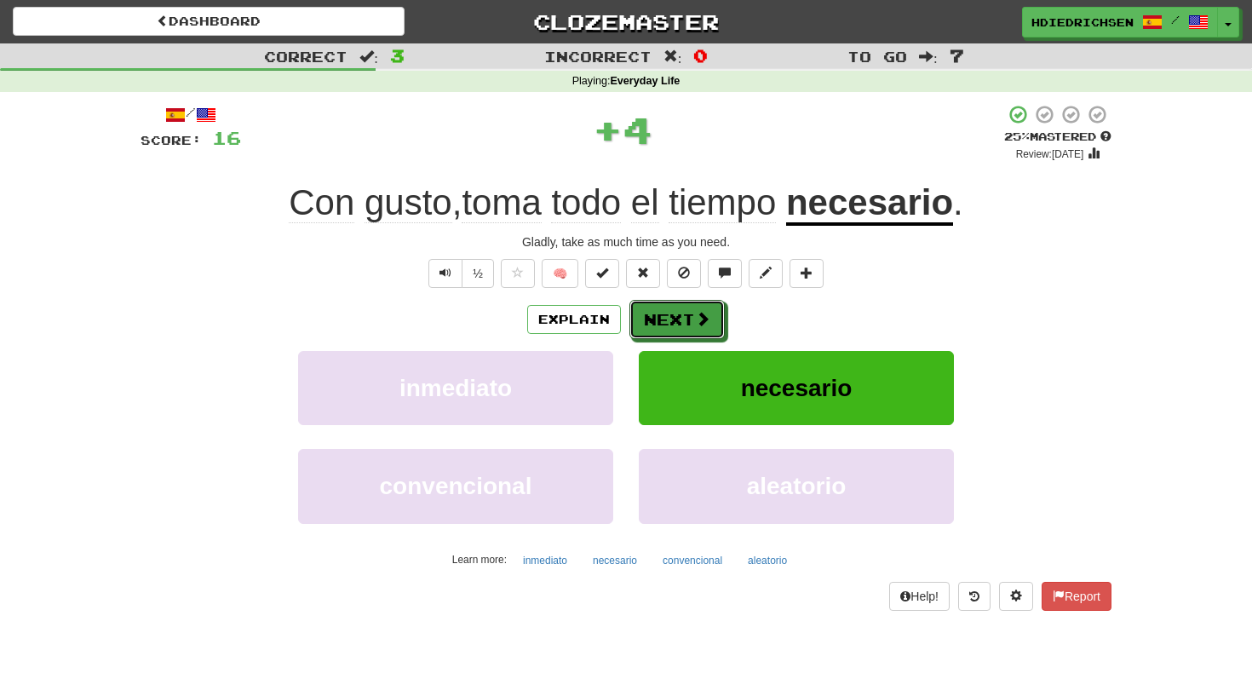
click at [700, 304] on button "Next" at bounding box center [676, 319] width 95 height 39
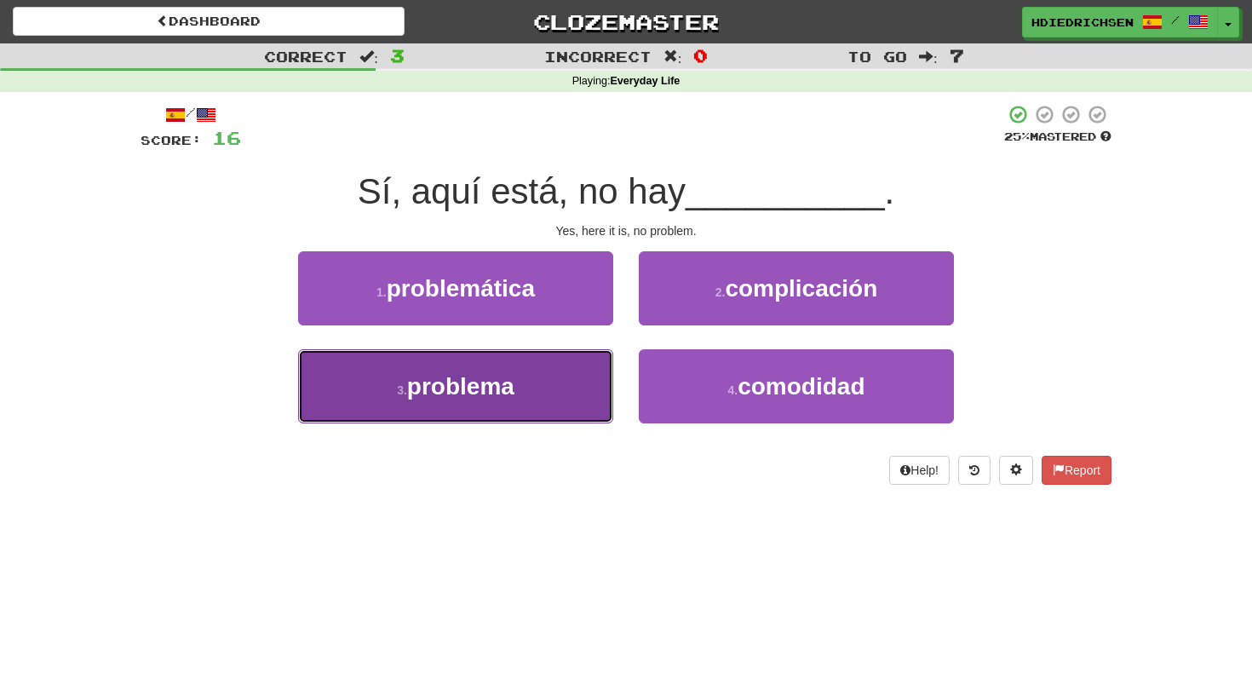
click at [501, 397] on span "problema" at bounding box center [460, 386] width 107 height 26
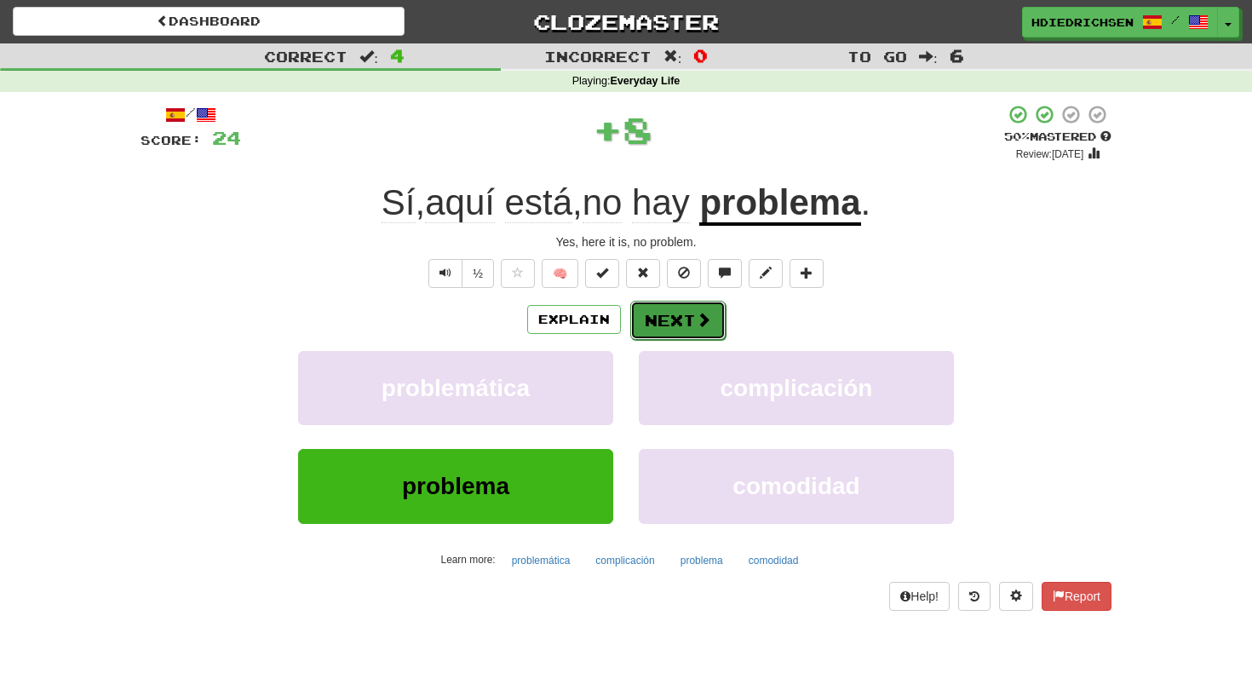
click at [652, 318] on button "Next" at bounding box center [677, 320] width 95 height 39
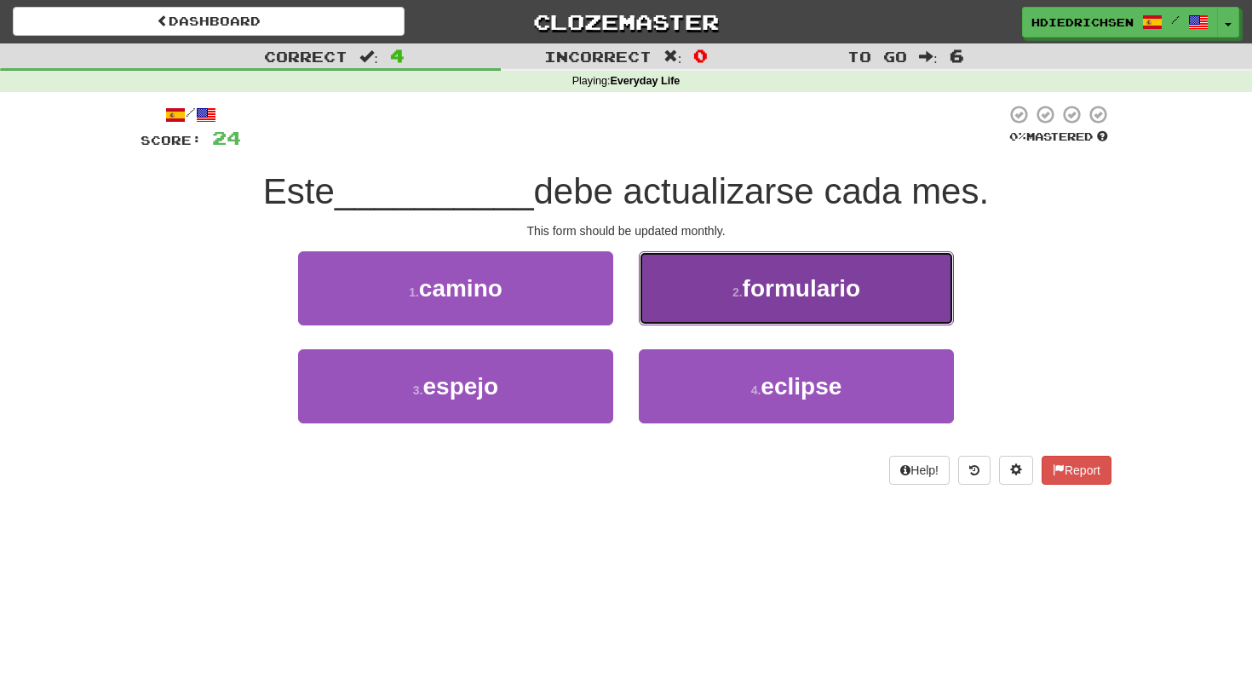
click at [685, 305] on button "2 . formulario" at bounding box center [796, 288] width 315 height 74
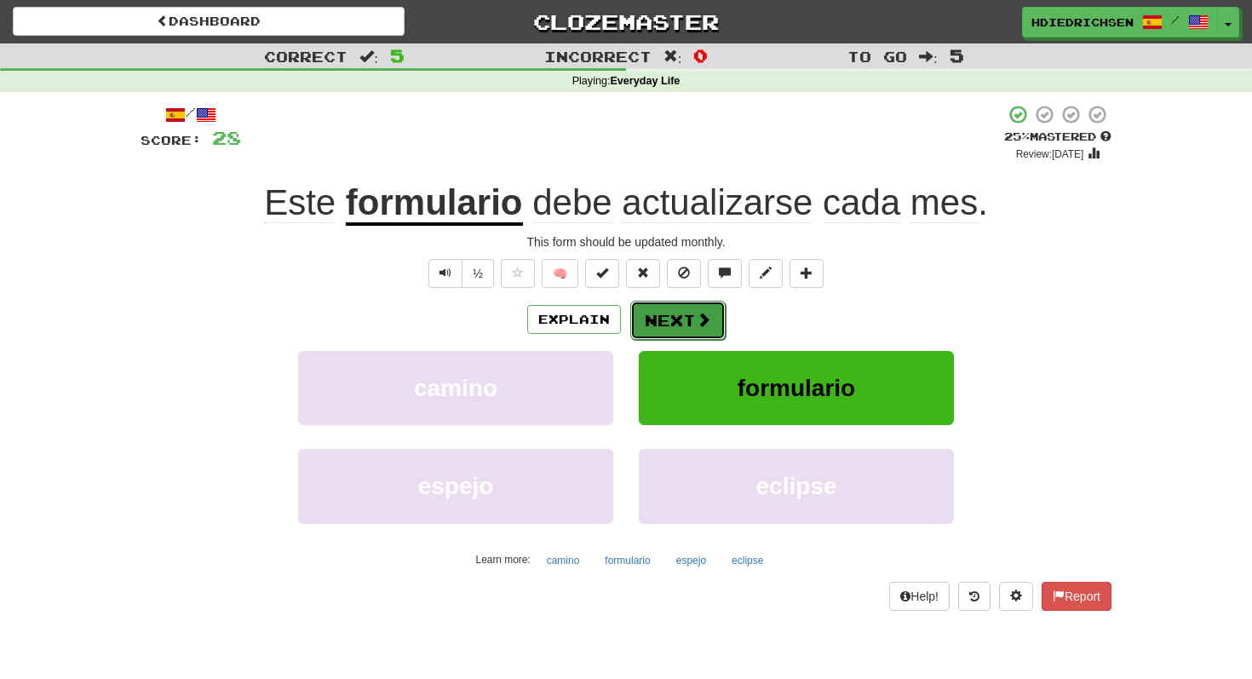
click at [692, 327] on button "Next" at bounding box center [677, 320] width 95 height 39
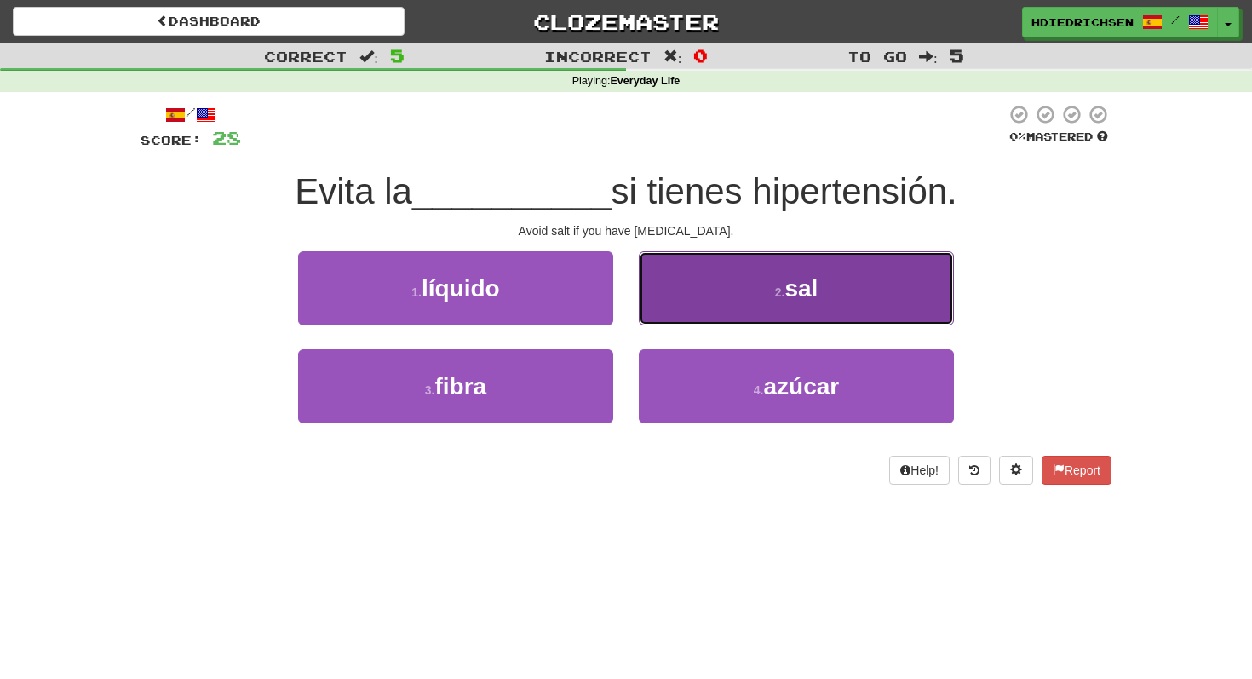
click at [743, 289] on button "2 . sal" at bounding box center [796, 288] width 315 height 74
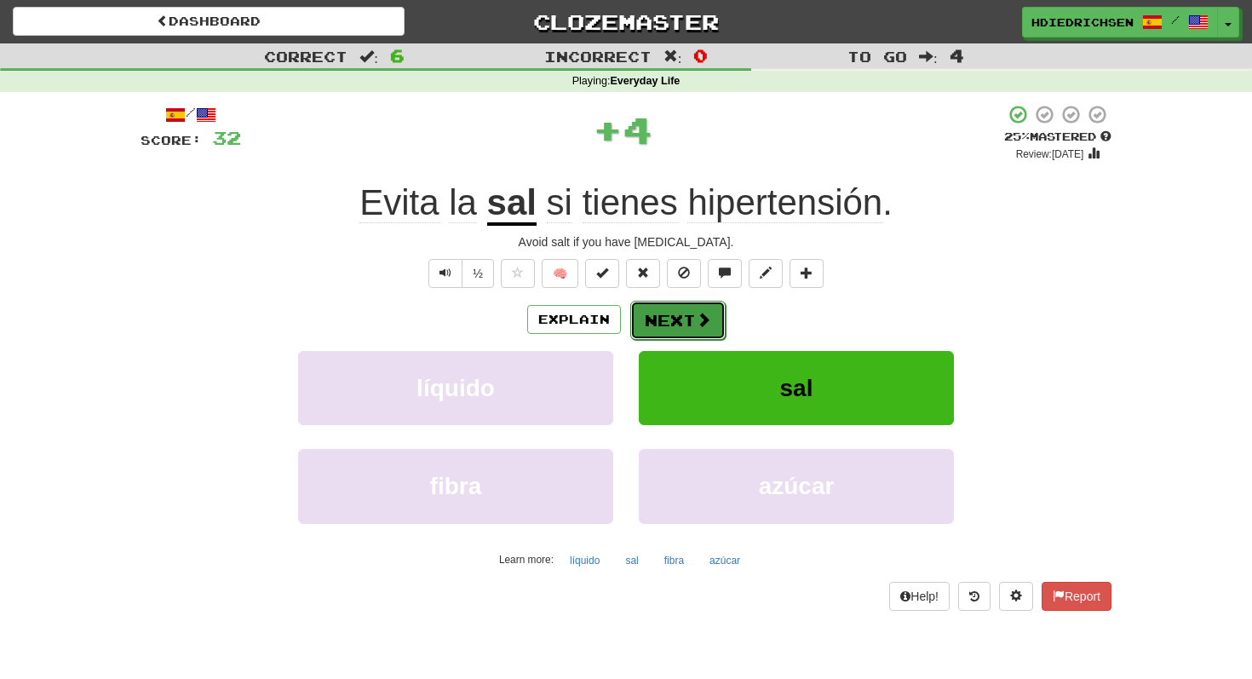
click at [690, 326] on button "Next" at bounding box center [677, 320] width 95 height 39
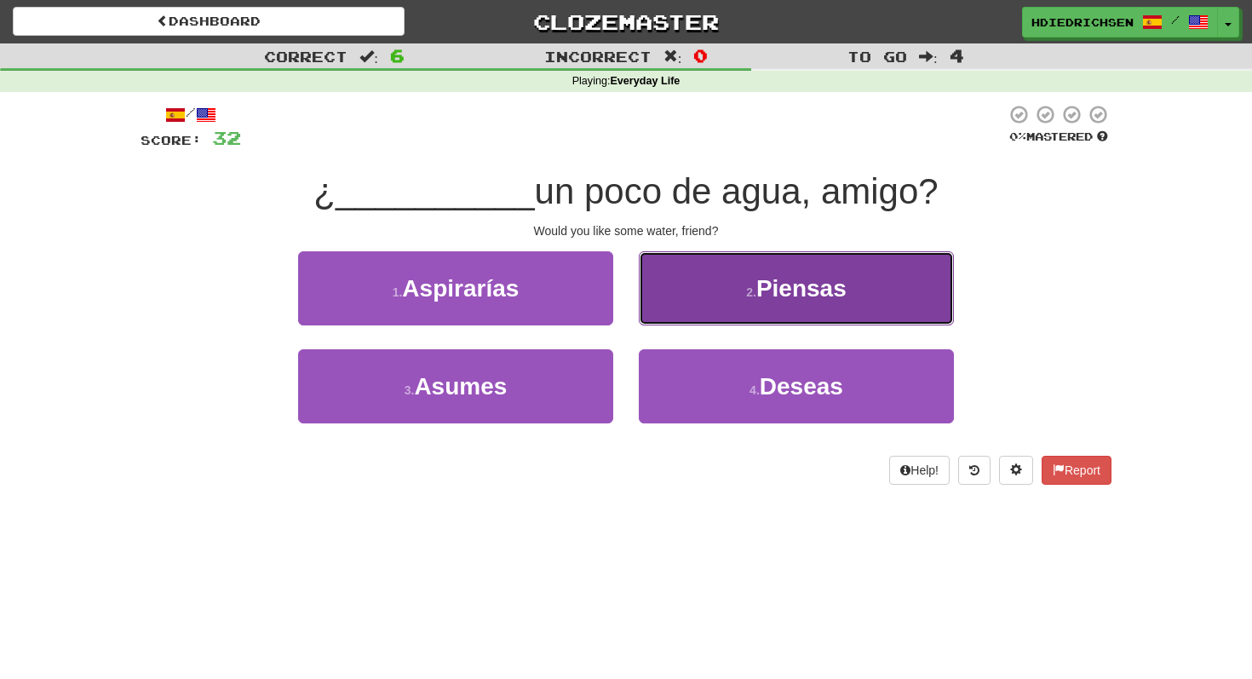
click at [729, 321] on button "2 . Piensas" at bounding box center [796, 288] width 315 height 74
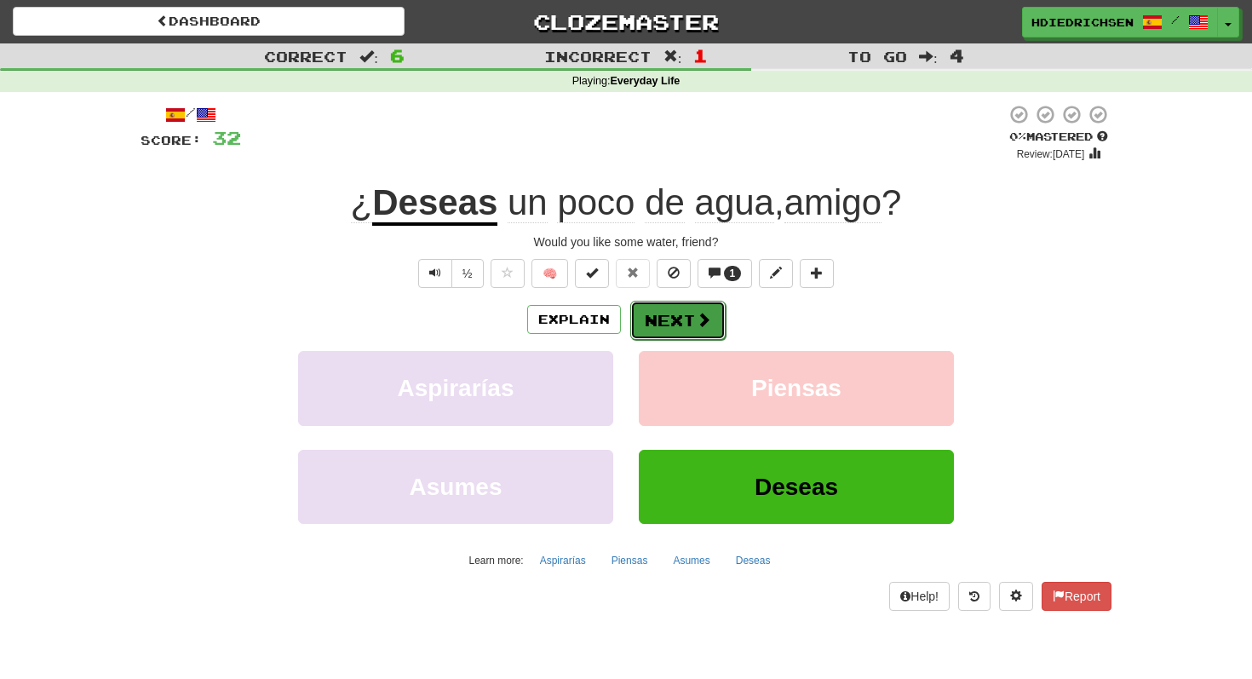
click at [711, 330] on button "Next" at bounding box center [677, 320] width 95 height 39
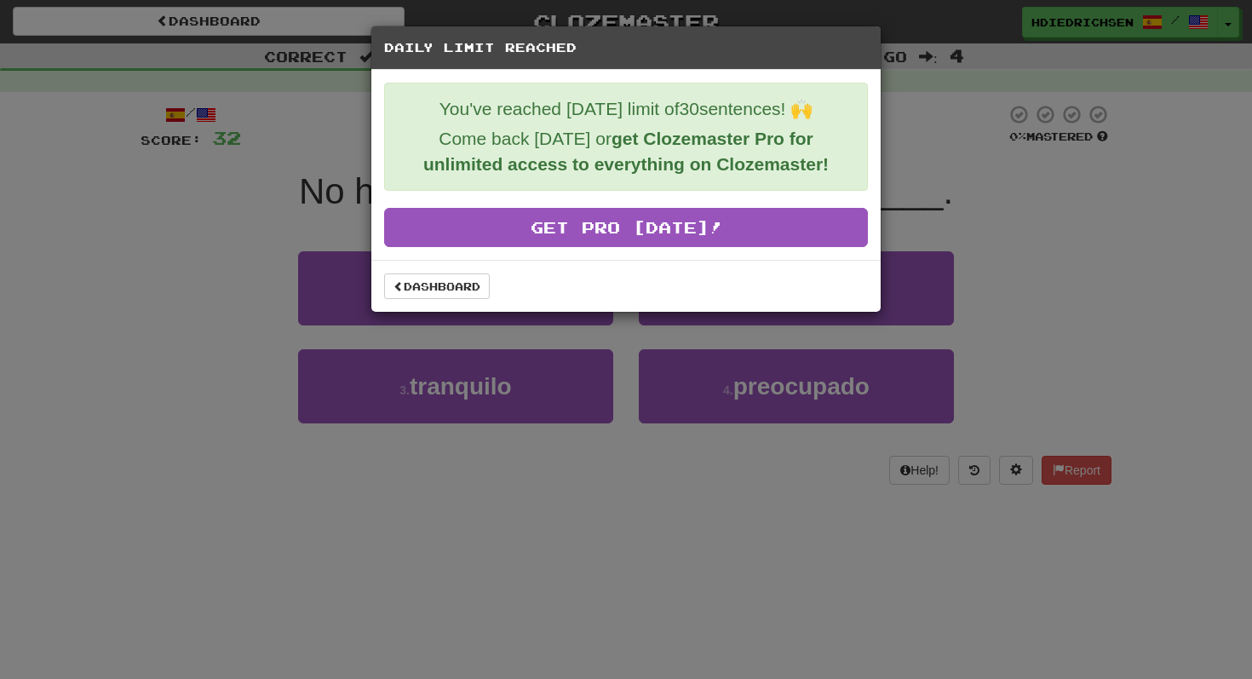
click at [549, 500] on div "Daily Limit Reached You've reached today's limit of 30 sentences! 🙌 Come back t…" at bounding box center [626, 339] width 1252 height 679
